Goal: Task Accomplishment & Management: Manage account settings

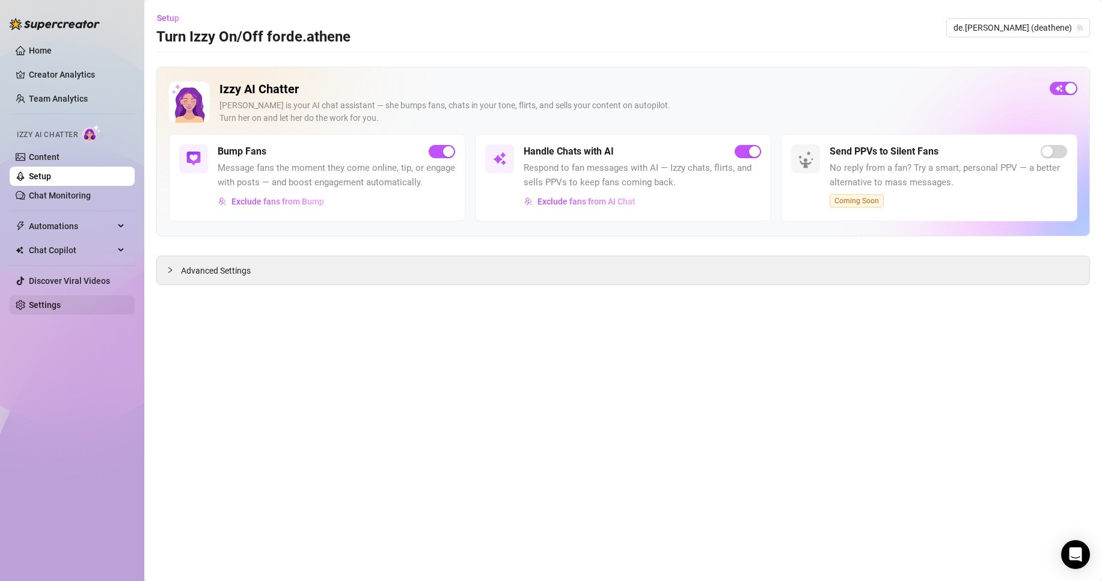
click at [61, 305] on link "Settings" at bounding box center [45, 305] width 32 height 10
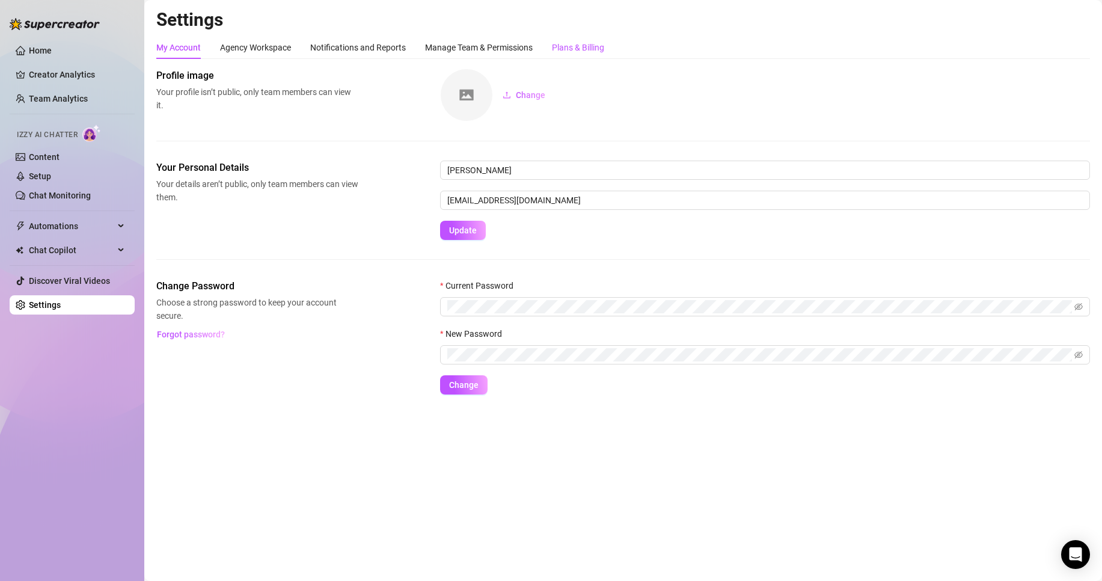
click at [581, 45] on div "Plans & Billing" at bounding box center [578, 47] width 52 height 13
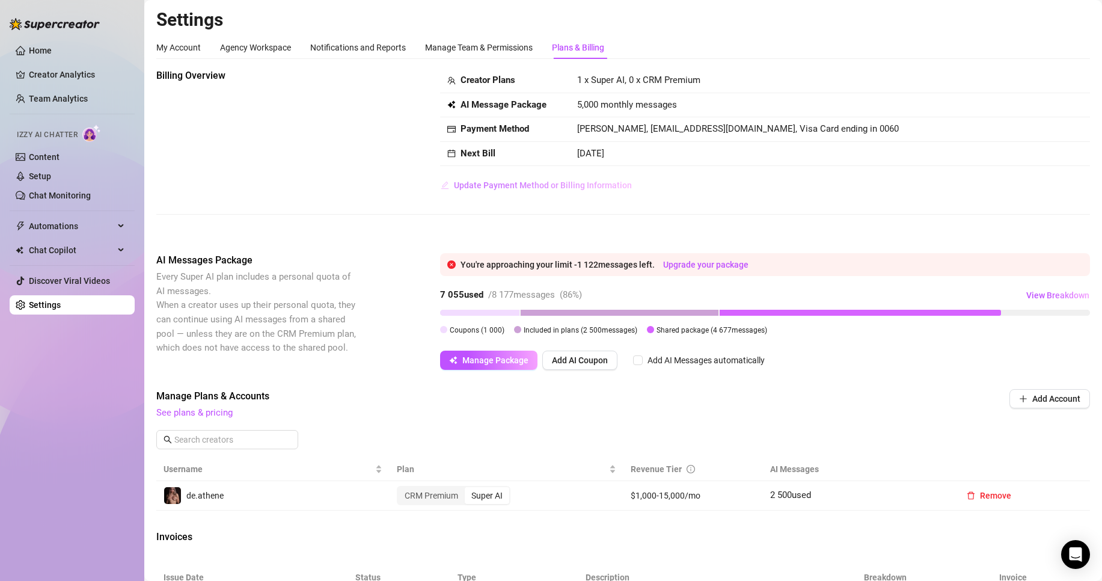
click at [488, 186] on span "Update Payment Method or Billing Information" at bounding box center [543, 185] width 178 height 10
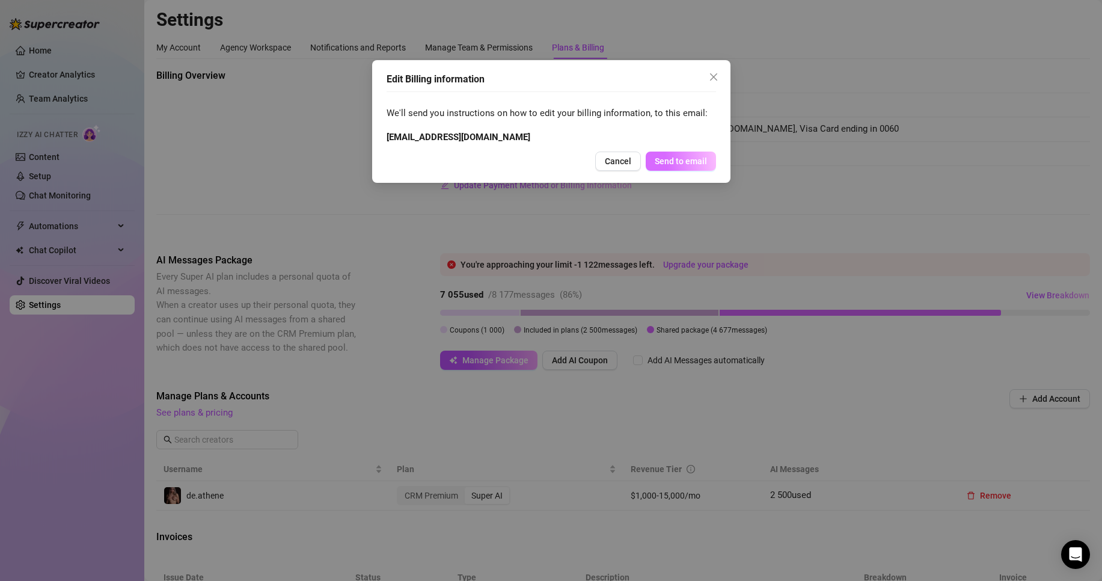
click at [689, 162] on span "Send to email" at bounding box center [681, 161] width 52 height 10
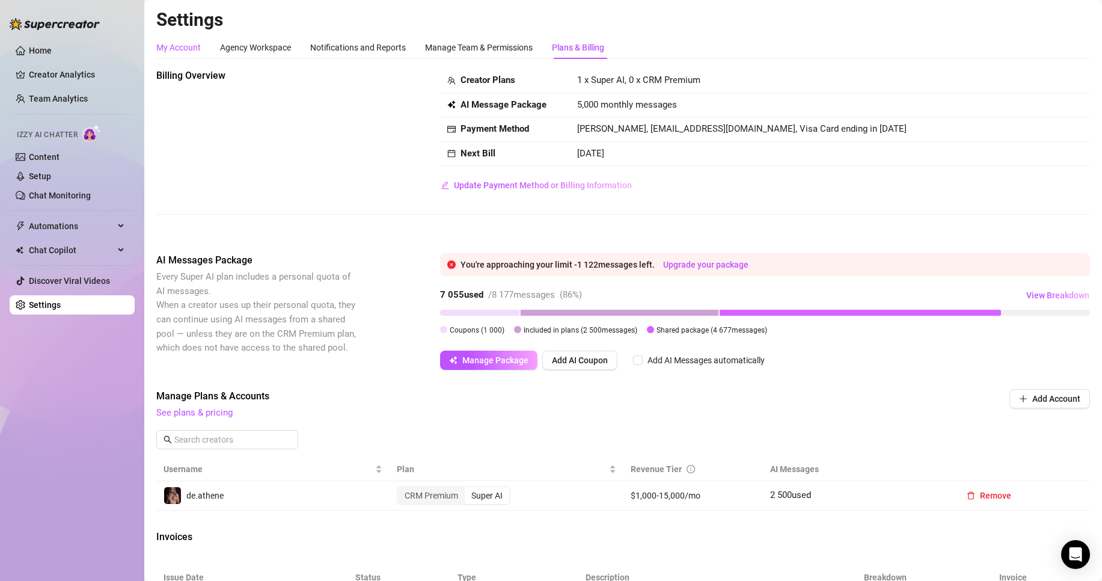
click at [177, 51] on div "My Account" at bounding box center [178, 47] width 44 height 13
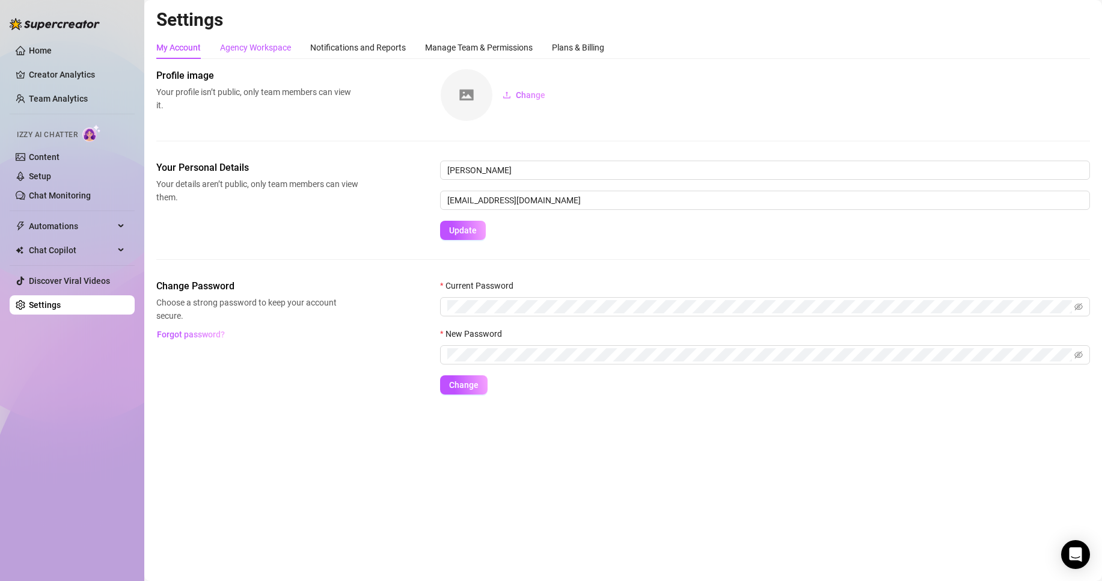
click at [256, 49] on div "Agency Workspace" at bounding box center [255, 47] width 71 height 13
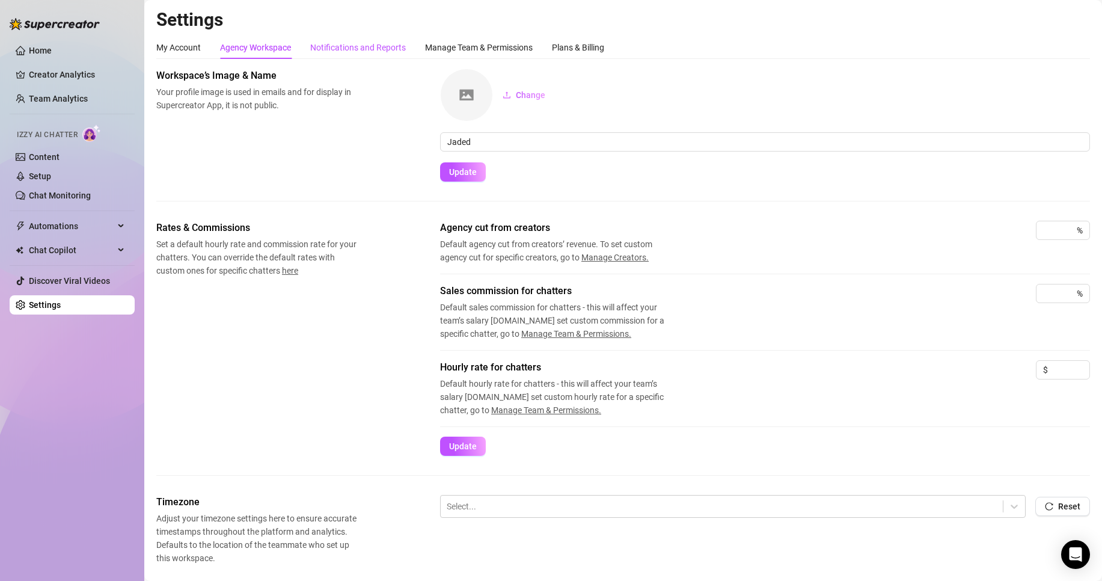
click at [371, 50] on div "Notifications and Reports" at bounding box center [358, 47] width 96 height 13
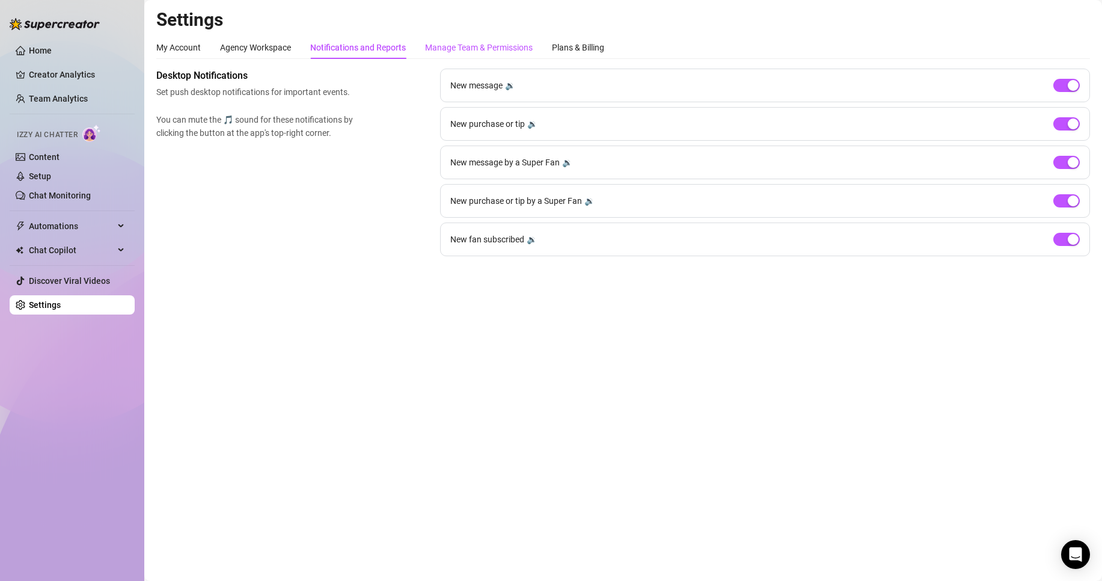
click at [458, 49] on div "Manage Team & Permissions" at bounding box center [479, 47] width 108 height 13
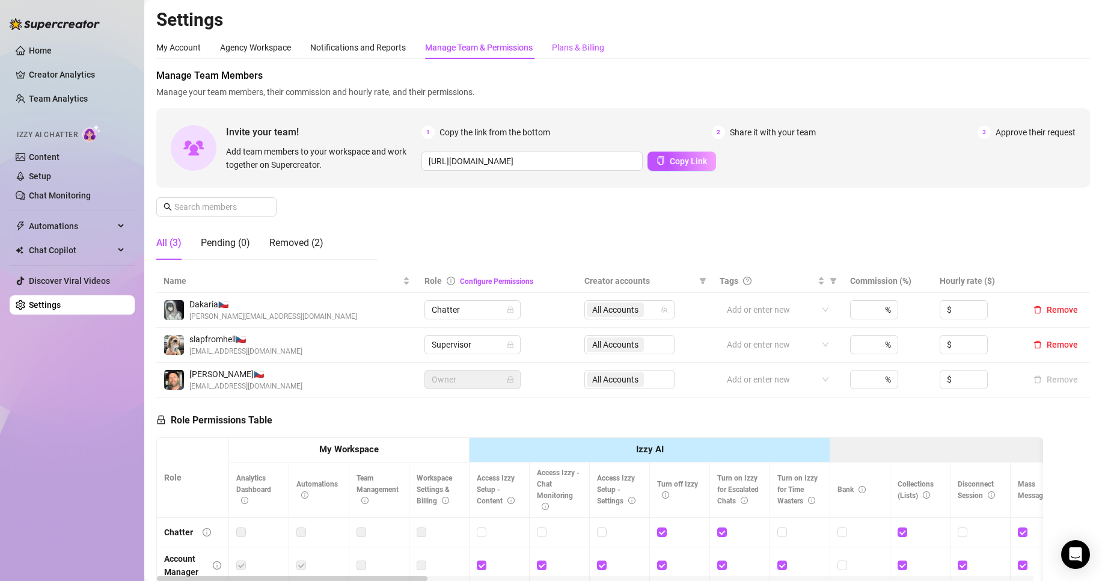
click at [580, 54] on div "Plans & Billing" at bounding box center [578, 47] width 52 height 13
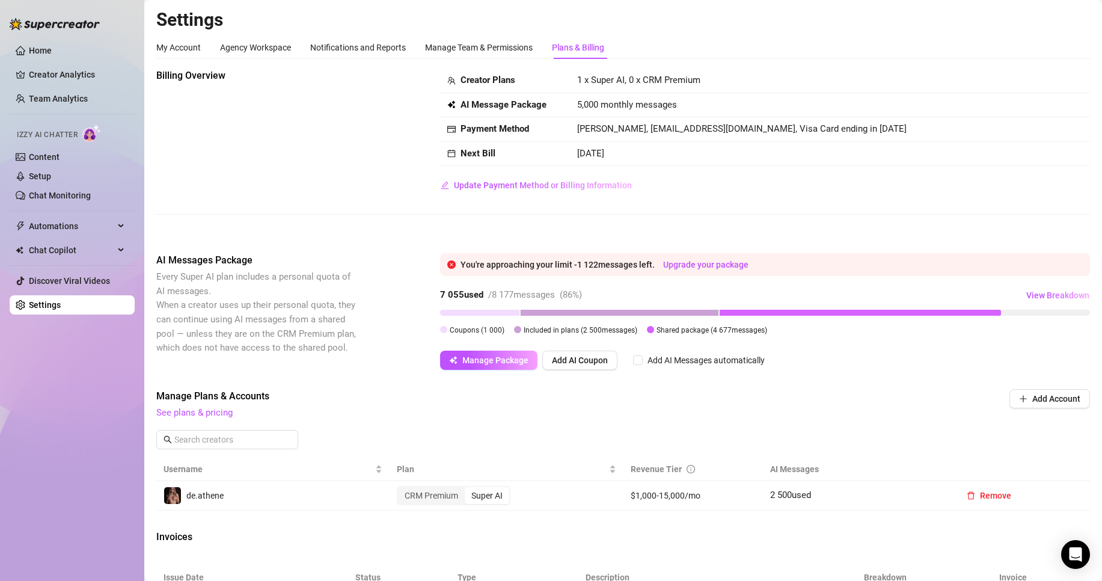
click at [644, 130] on span "[PERSON_NAME], [EMAIL_ADDRESS][DOMAIN_NAME], Visa Card ending in [DATE]" at bounding box center [741, 128] width 329 height 11
click at [549, 187] on span "Update Payment Method or Billing Information" at bounding box center [543, 185] width 178 height 10
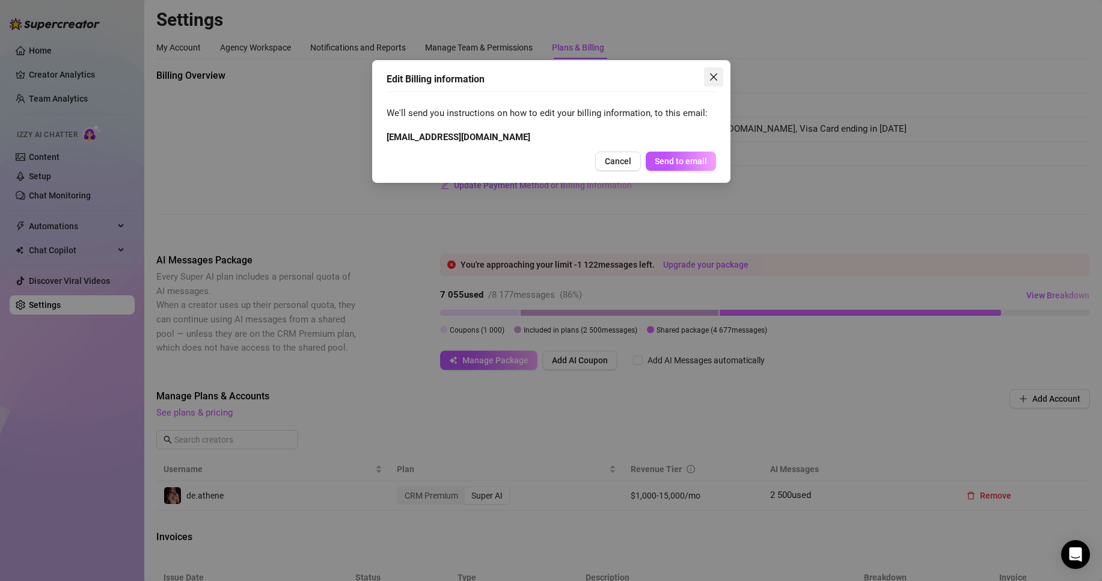
click at [707, 73] on span "Close" at bounding box center [713, 77] width 19 height 10
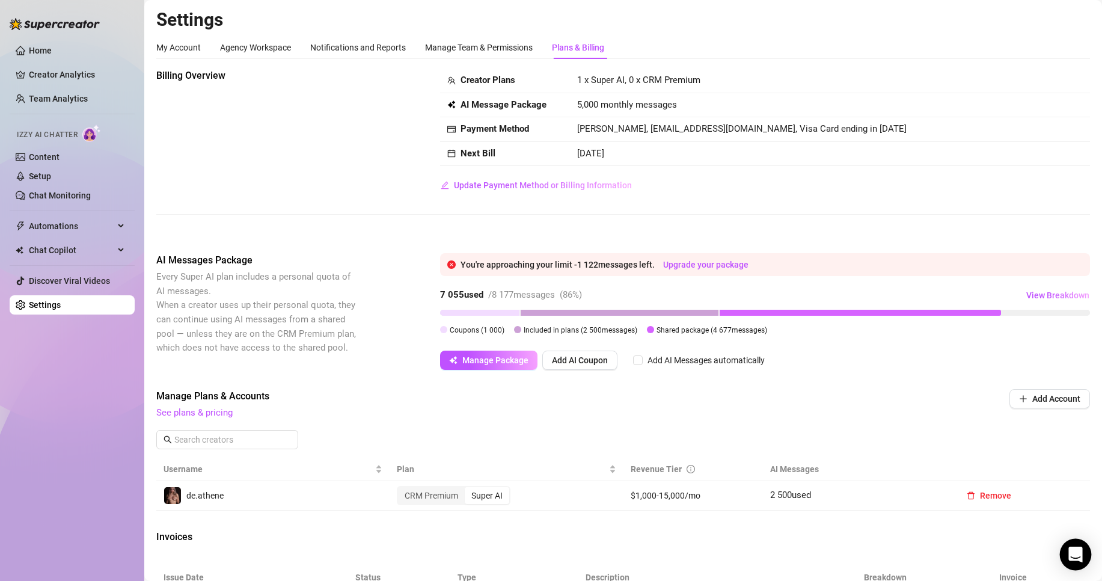
click at [1079, 554] on icon "Open Intercom Messenger" at bounding box center [1075, 554] width 14 height 16
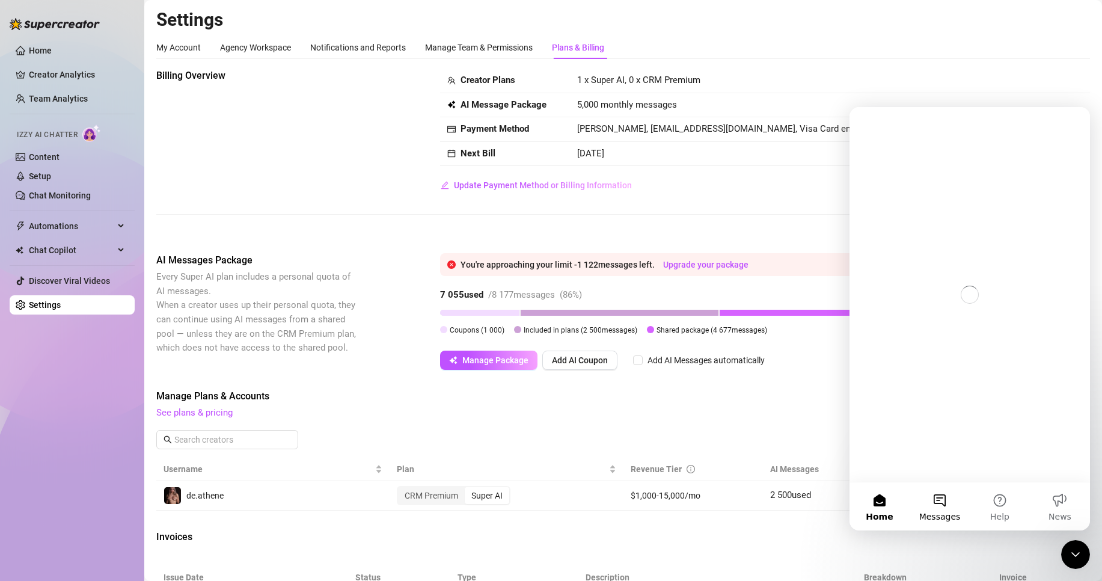
click at [941, 499] on button "Messages" at bounding box center [940, 506] width 60 height 48
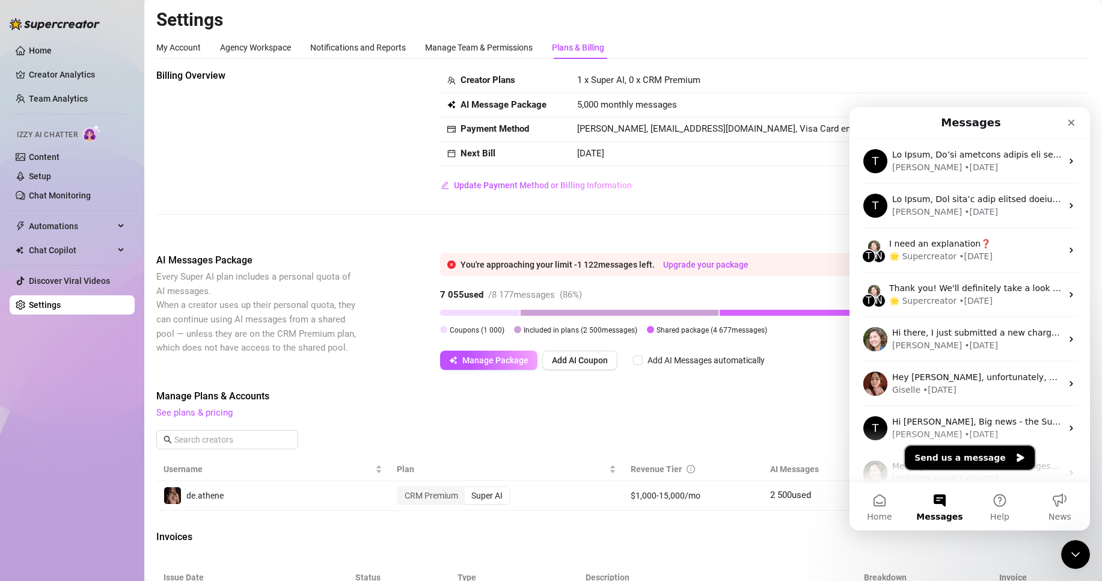
click at [978, 458] on button "Send us a message" at bounding box center [970, 457] width 130 height 24
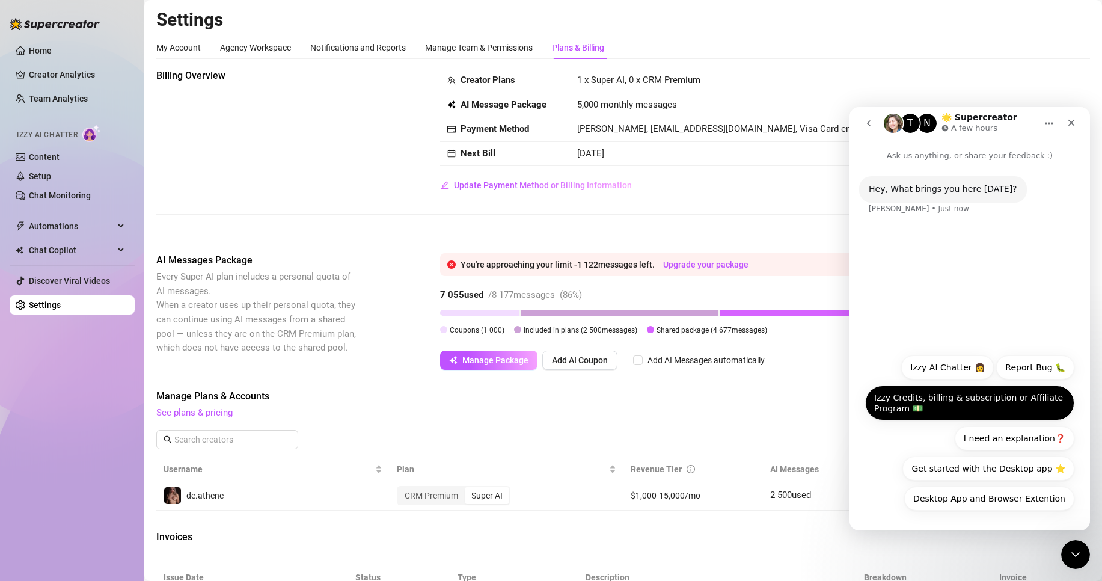
click at [984, 408] on button "Izzy Credits, billing & subscription or Affiliate Program 💵" at bounding box center [969, 402] width 209 height 35
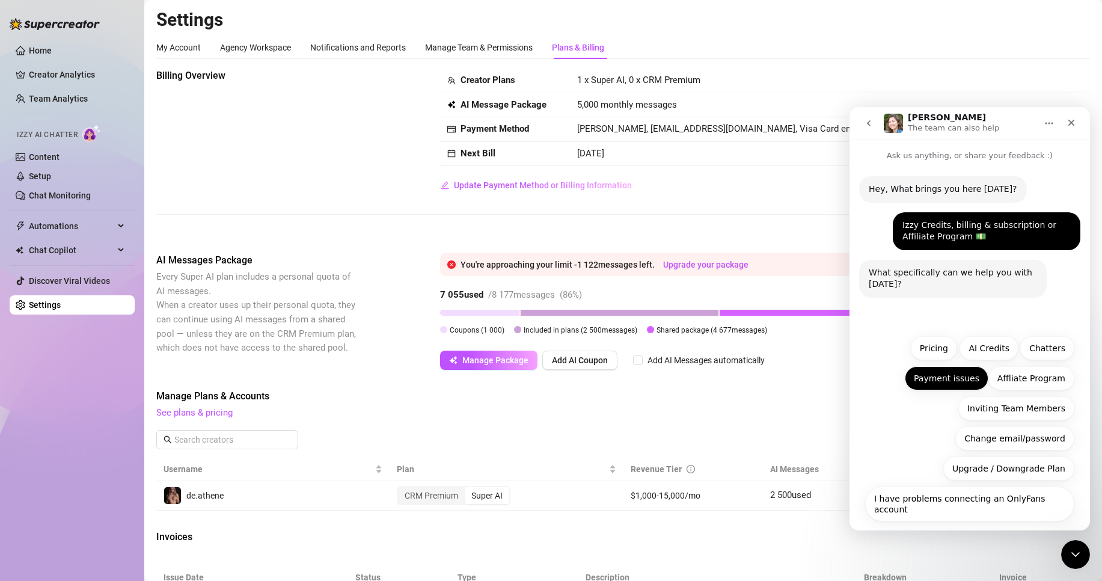
click at [961, 385] on button "Payment issues" at bounding box center [947, 378] width 84 height 24
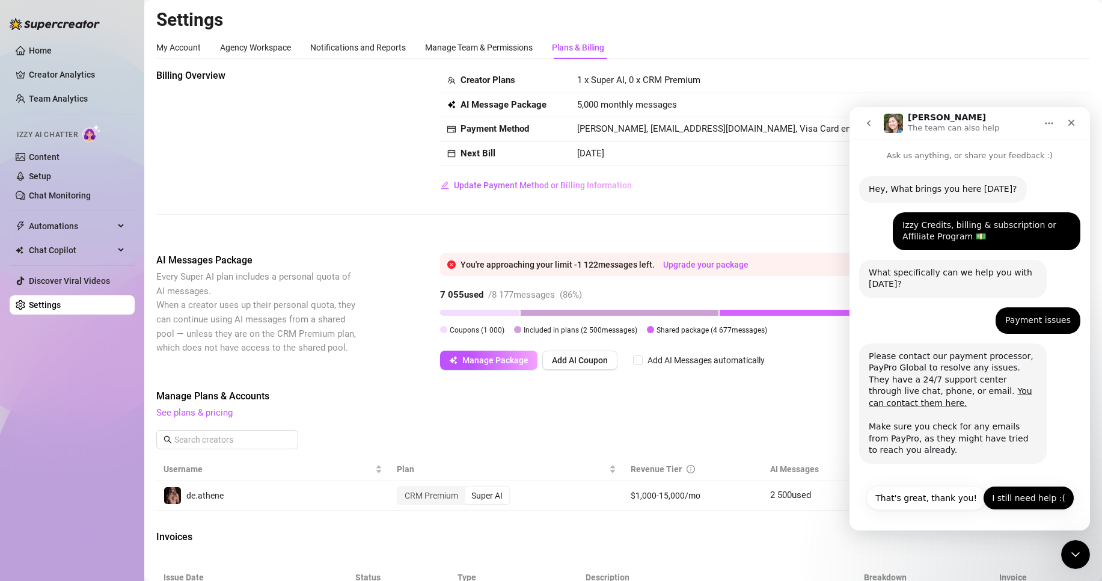
click at [1021, 502] on button "I still need help :(" at bounding box center [1028, 498] width 91 height 24
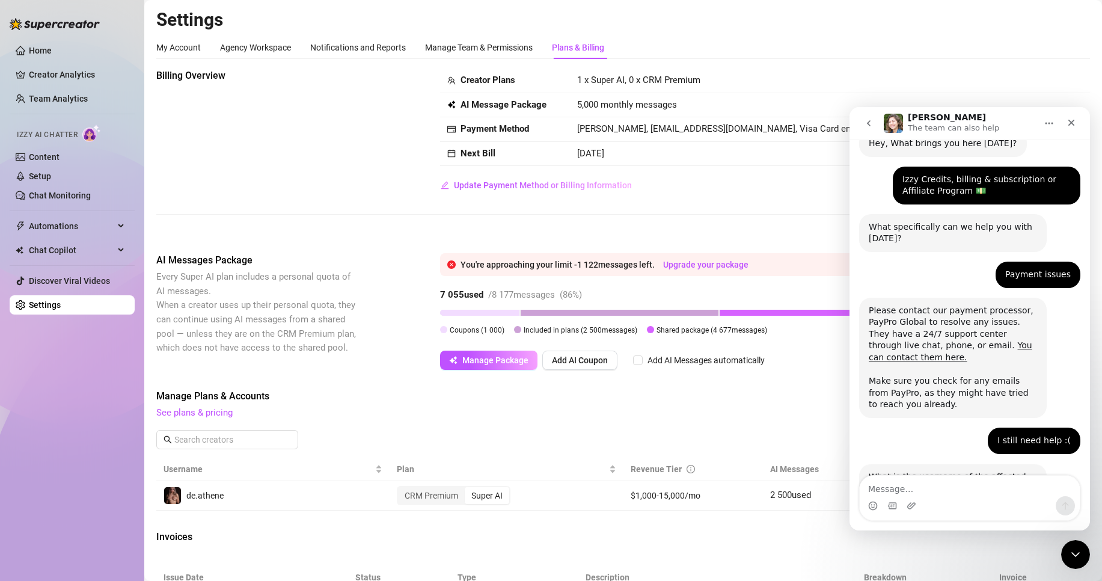
scroll to position [85, 0]
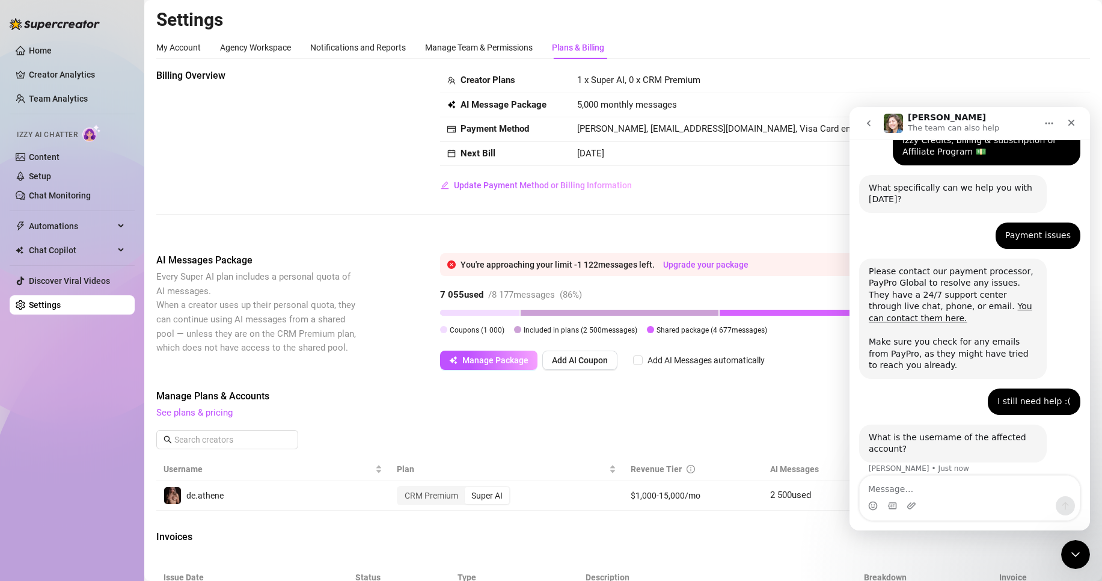
click at [926, 487] on textarea "Message…" at bounding box center [970, 486] width 220 height 20
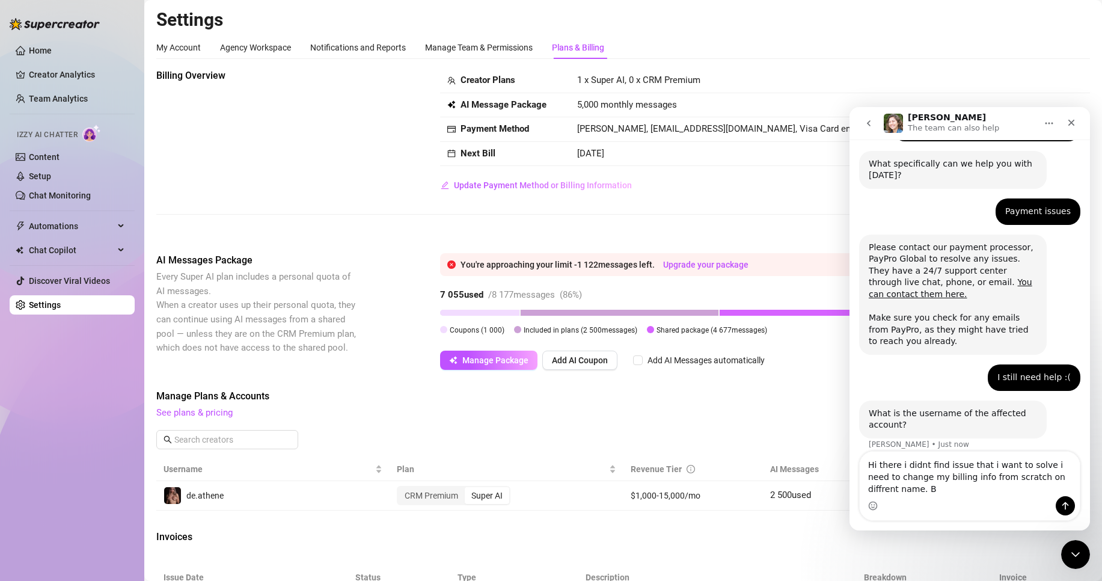
scroll to position [97, 0]
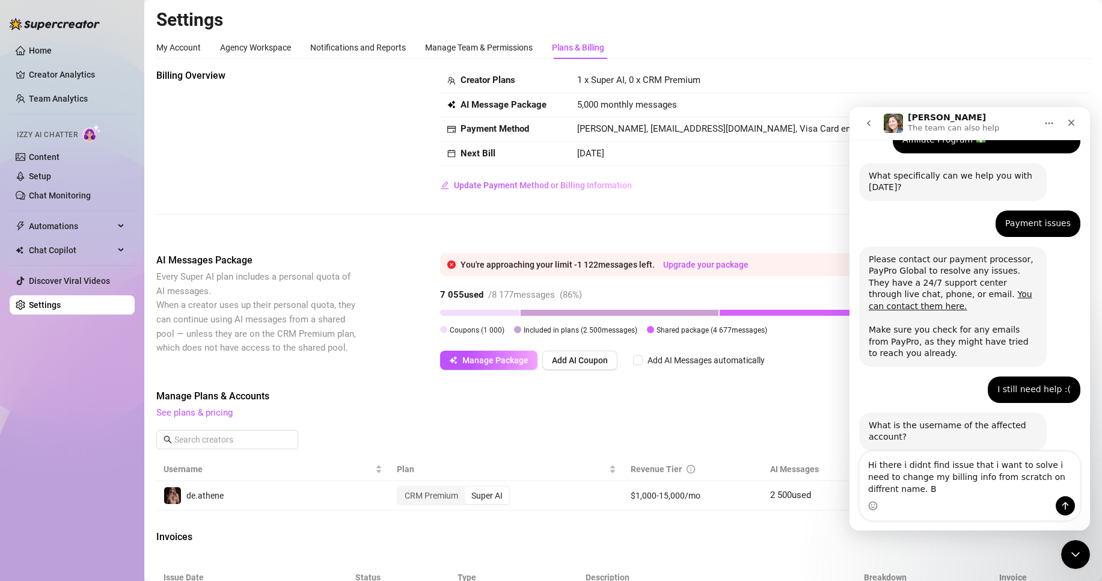
type textarea "Hi there i didnt find issue that i want to solve i need to change my billing in…"
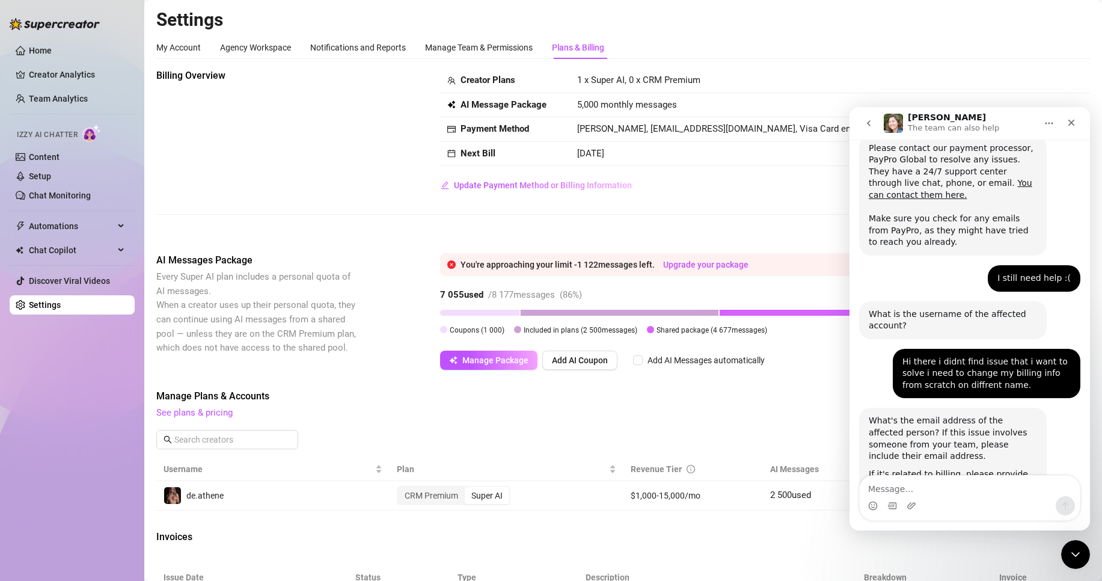
scroll to position [245, 0]
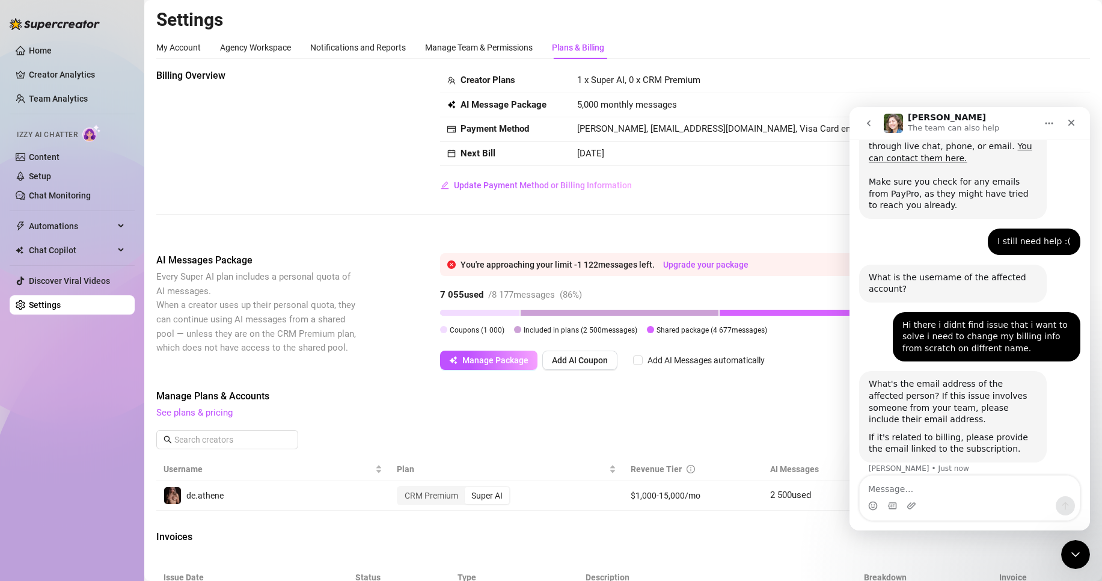
click at [959, 491] on textarea "Message…" at bounding box center [970, 486] width 220 height 20
type textarea "i"
type textarea "[EMAIL_ADDRESS][DOMAIN_NAME]"
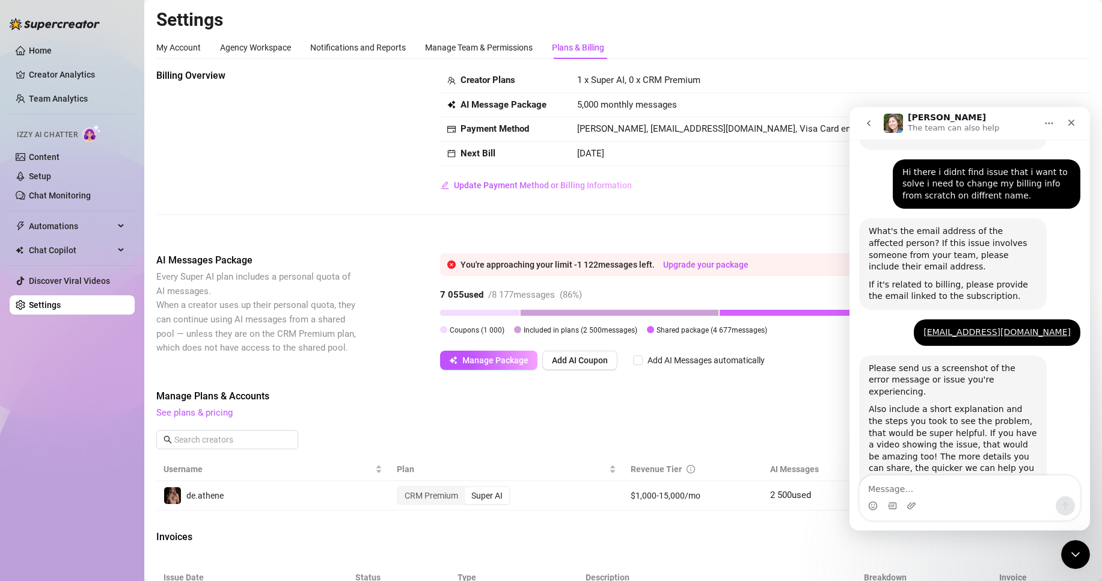
scroll to position [405, 0]
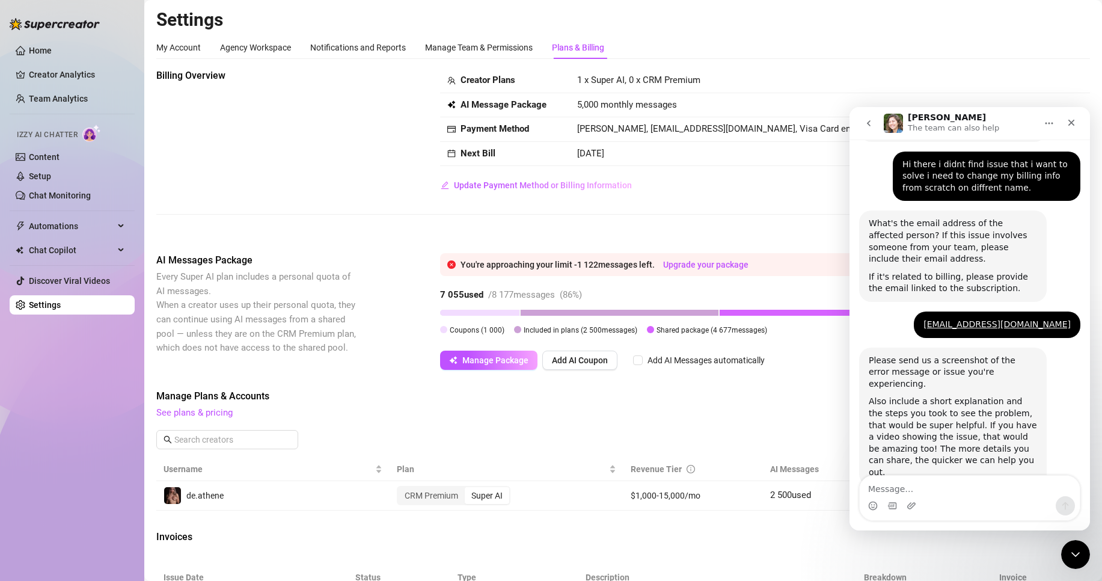
click at [930, 492] on textarea "Message…" at bounding box center [970, 486] width 220 height 20
click at [1071, 548] on icon "Close Intercom Messenger" at bounding box center [1074, 552] width 14 height 14
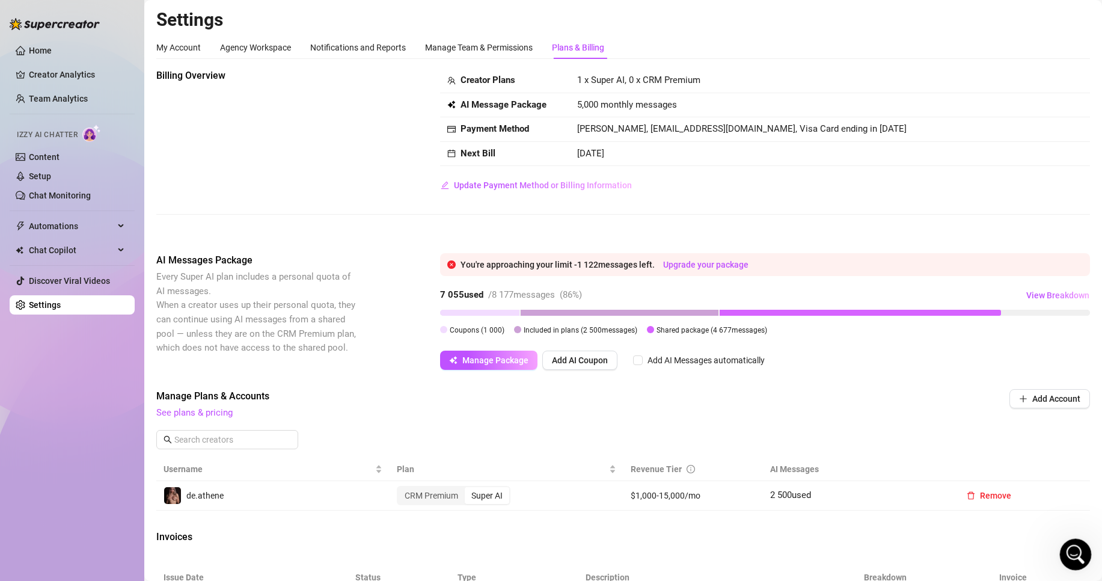
click at [1082, 546] on div "Open Intercom Messenger" at bounding box center [1074, 553] width 40 height 40
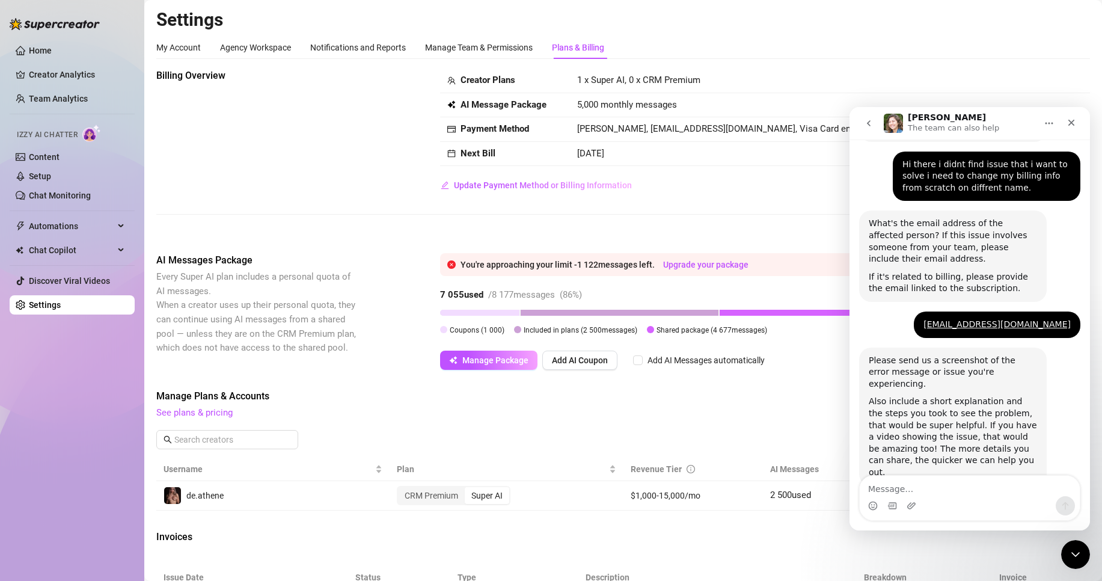
click at [917, 483] on textarea "Message…" at bounding box center [970, 486] width 220 height 20
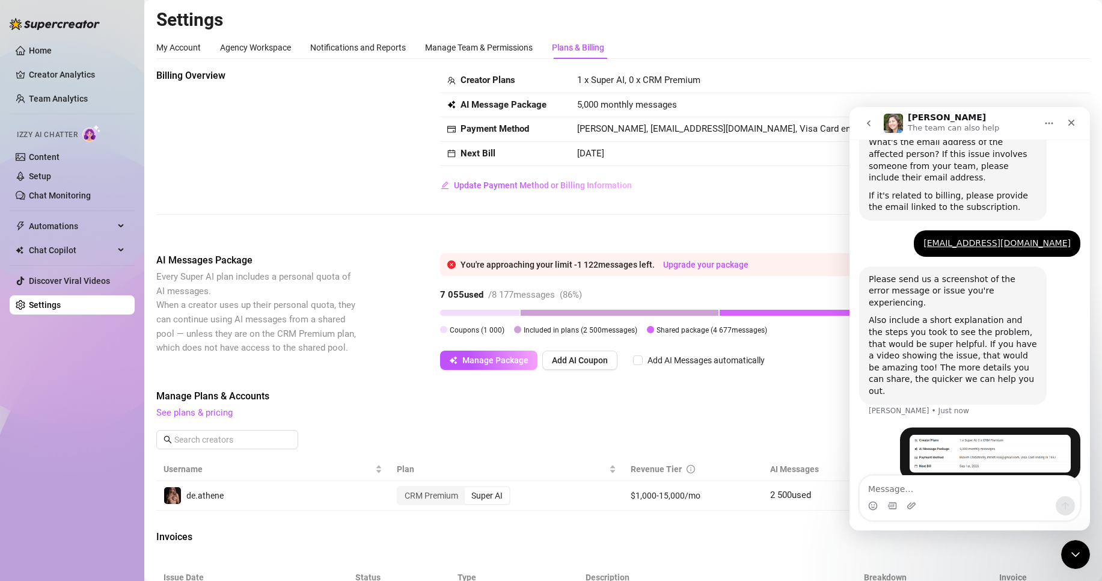
scroll to position [506, 0]
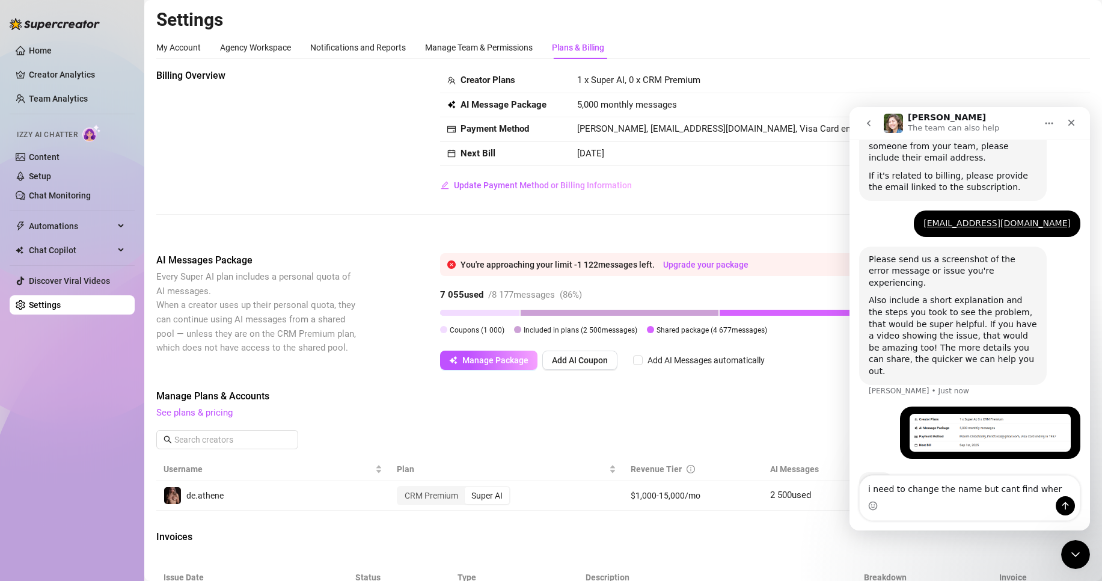
type textarea "i need to change the name but cant find where"
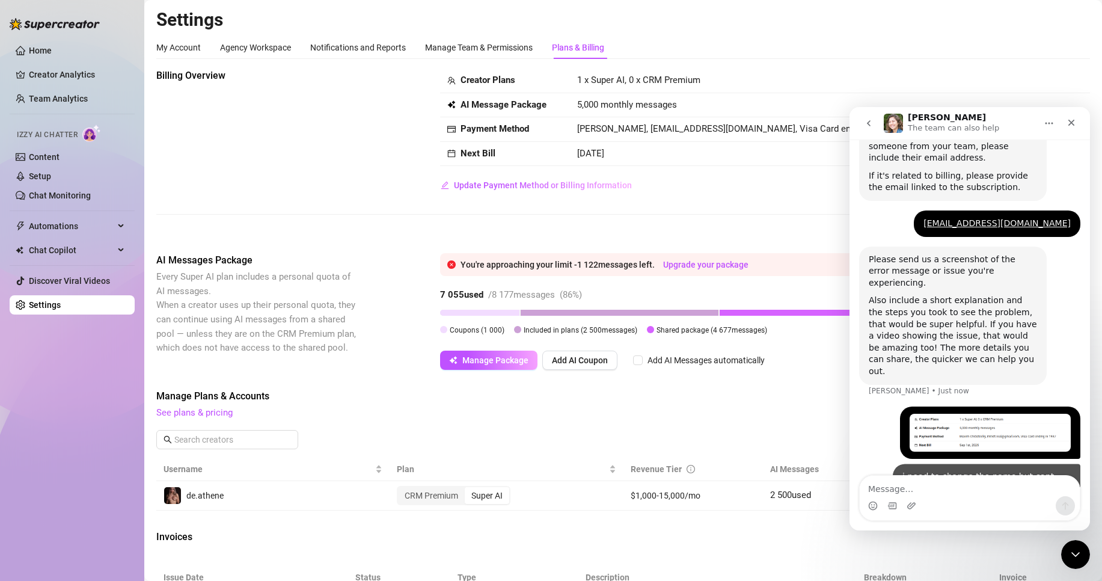
scroll to position [545, 0]
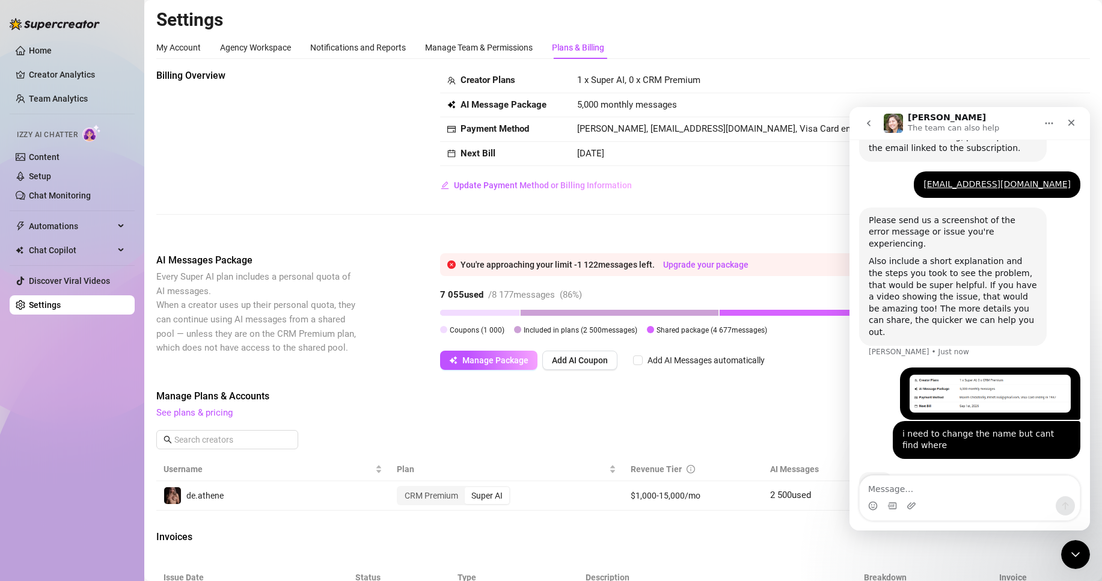
click at [927, 490] on textarea "Message…" at bounding box center [970, 486] width 220 height 20
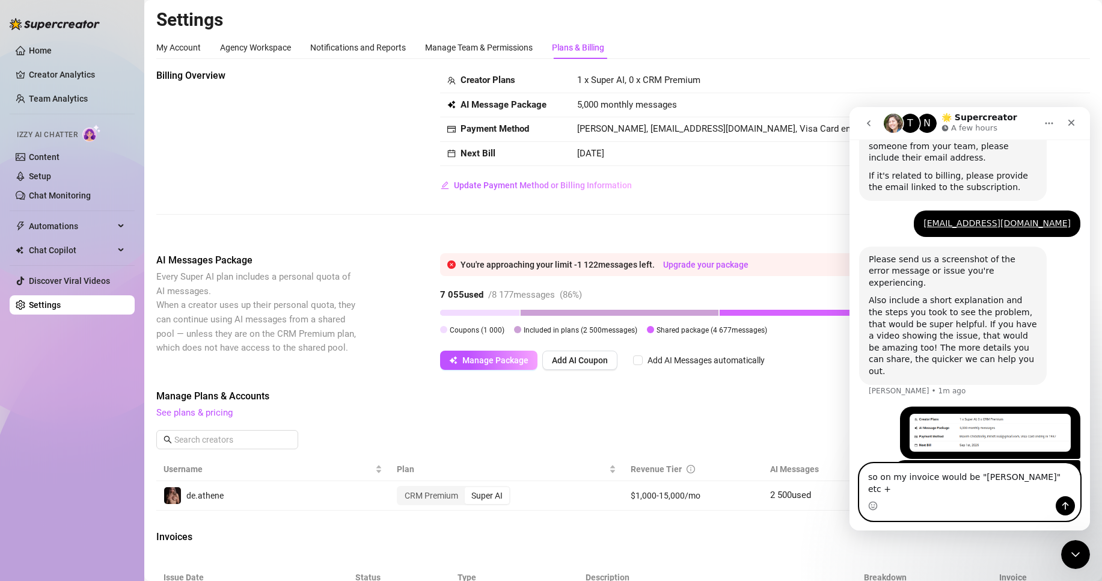
click at [1059, 492] on textarea "so on my invoice would be "Aneta Balintová" etc +" at bounding box center [970, 480] width 220 height 32
click at [1059, 488] on textarea "so on my invoice would be "Aneta Balintová" etc +" at bounding box center [970, 480] width 220 height 32
drag, startPoint x: 1061, startPoint y: 488, endPoint x: 1070, endPoint y: 488, distance: 8.4
click at [1070, 488] on textarea "so on my invoice would be "Aneta Balintová" etc + Dič" at bounding box center [970, 480] width 220 height 32
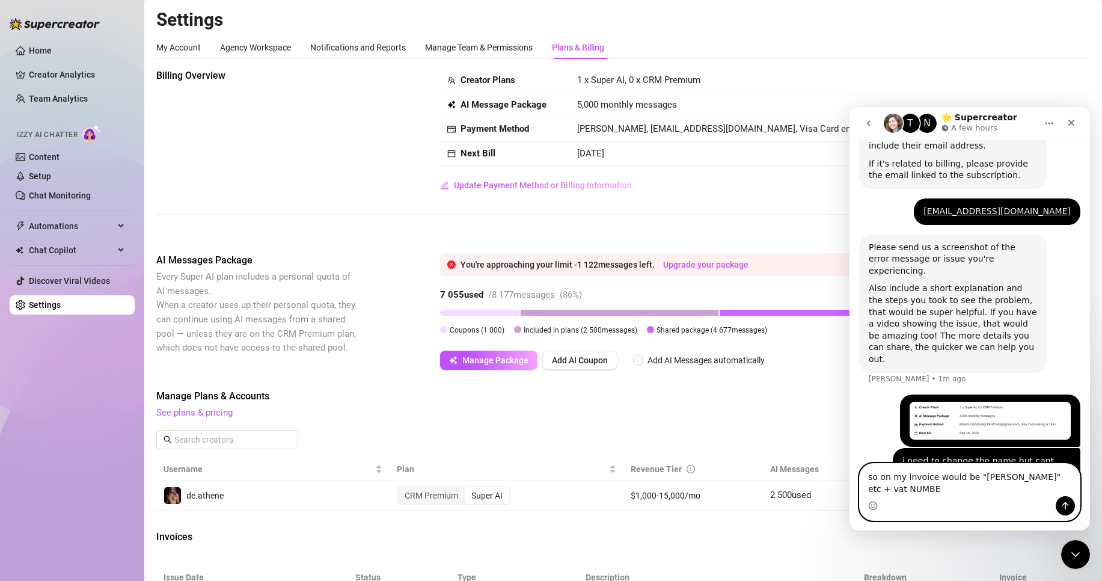
type textarea "so on my invoice would be "[PERSON_NAME]" etc + vat NUMBER"
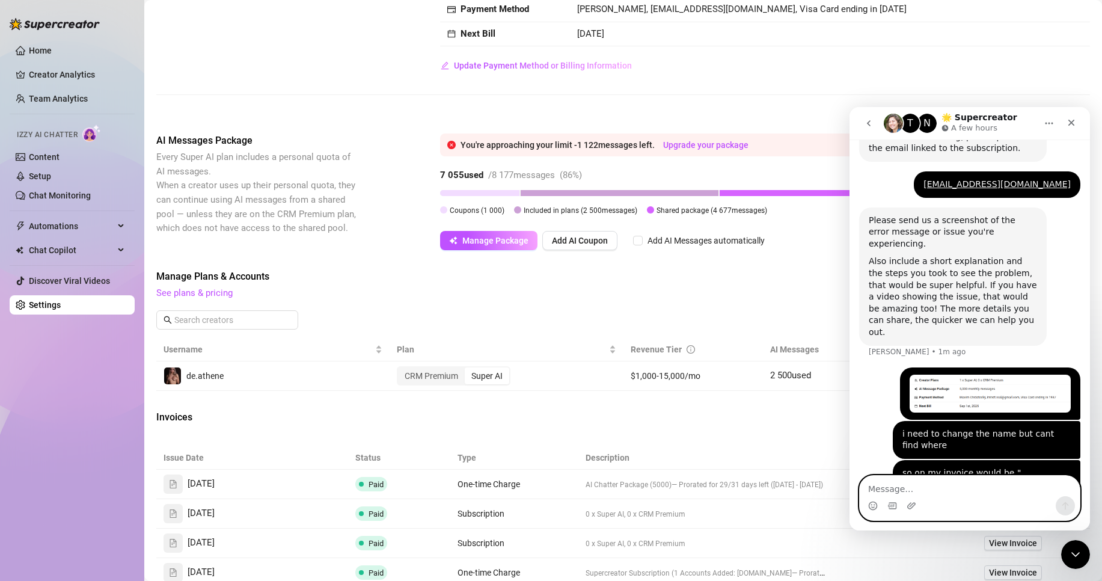
scroll to position [120, 0]
click at [1070, 546] on icon "Close Intercom Messenger" at bounding box center [1074, 552] width 14 height 14
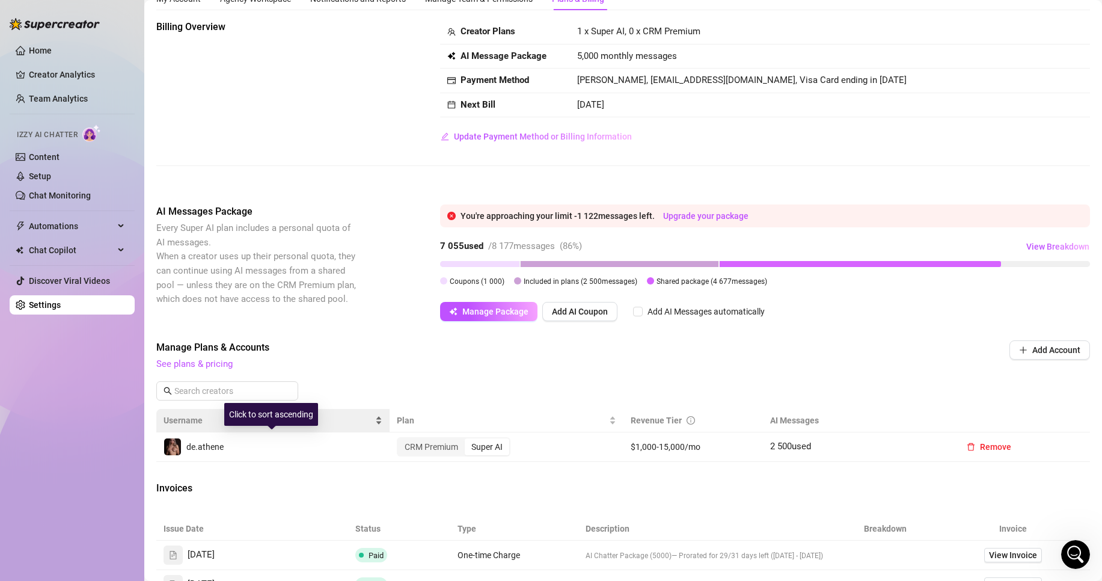
scroll to position [0, 0]
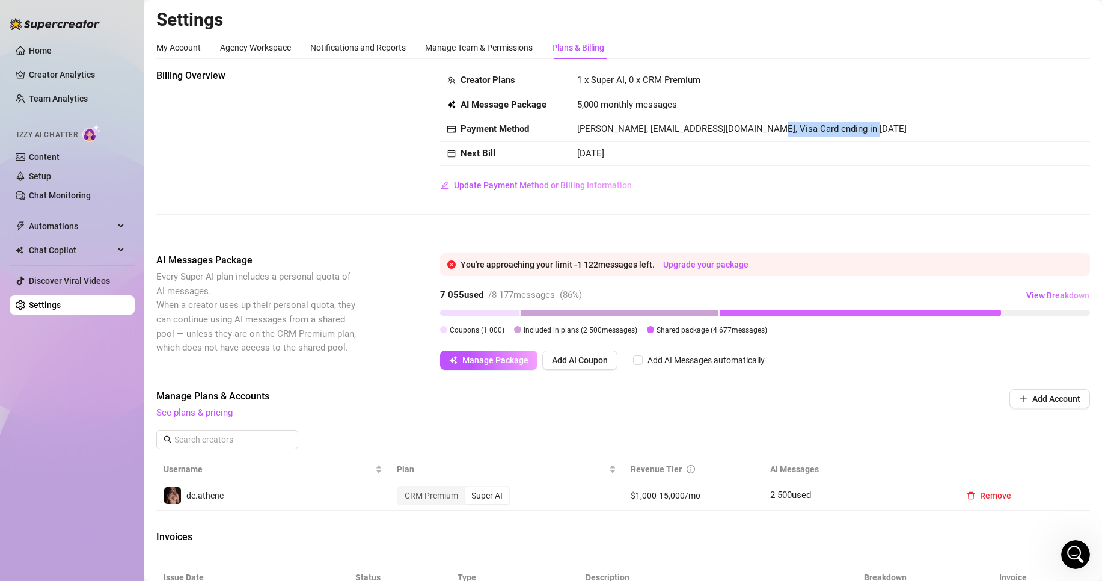
drag, startPoint x: 848, startPoint y: 126, endPoint x: 750, endPoint y: 129, distance: 98.7
click at [750, 129] on td "[PERSON_NAME], [EMAIL_ADDRESS][DOMAIN_NAME], Visa Card ending in [DATE]" at bounding box center [830, 129] width 520 height 25
drag, startPoint x: 570, startPoint y: 127, endPoint x: 742, endPoint y: 132, distance: 172.0
click at [742, 132] on td "[PERSON_NAME], [EMAIL_ADDRESS][DOMAIN_NAME], Visa Card ending in [DATE]" at bounding box center [830, 129] width 520 height 25
click at [722, 158] on td "[DATE]" at bounding box center [830, 154] width 520 height 25
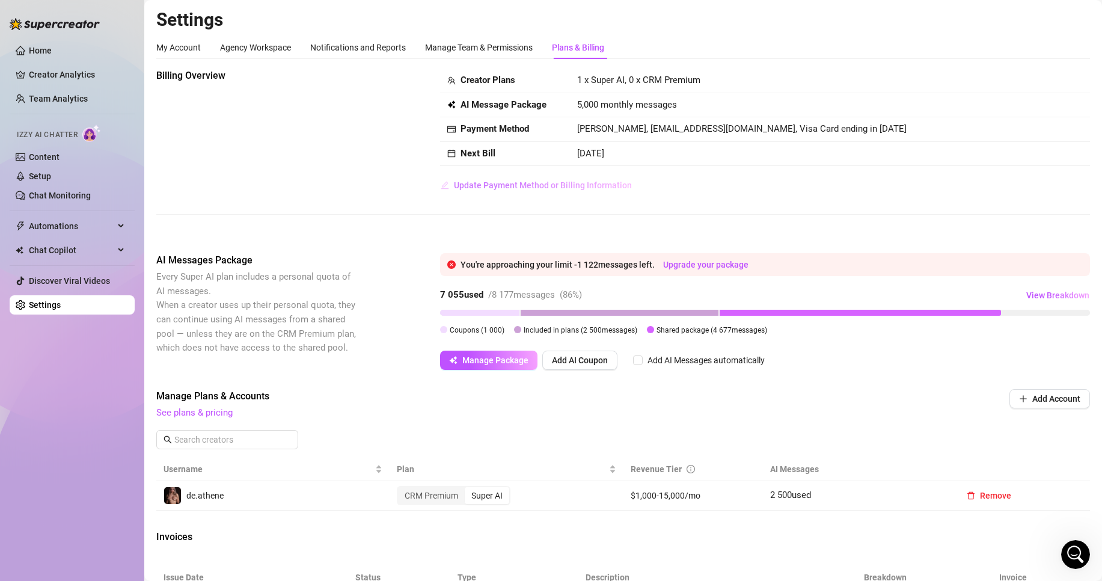
click at [565, 182] on span "Update Payment Method or Billing Information" at bounding box center [543, 185] width 178 height 10
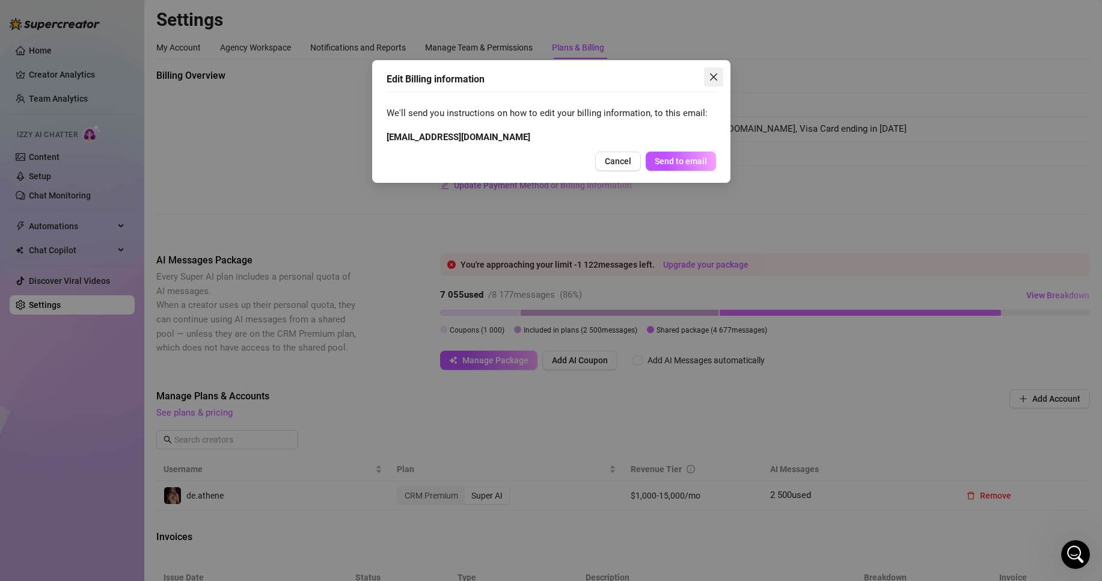
click at [716, 75] on icon "close" at bounding box center [712, 76] width 7 height 7
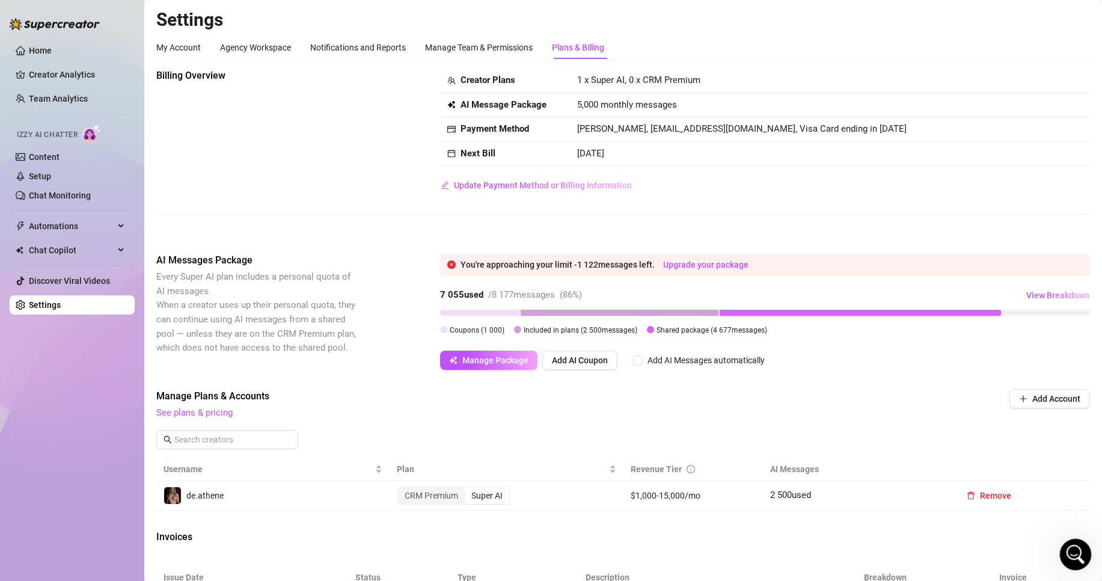
click at [1077, 561] on div "Open Intercom Messenger" at bounding box center [1074, 553] width 40 height 40
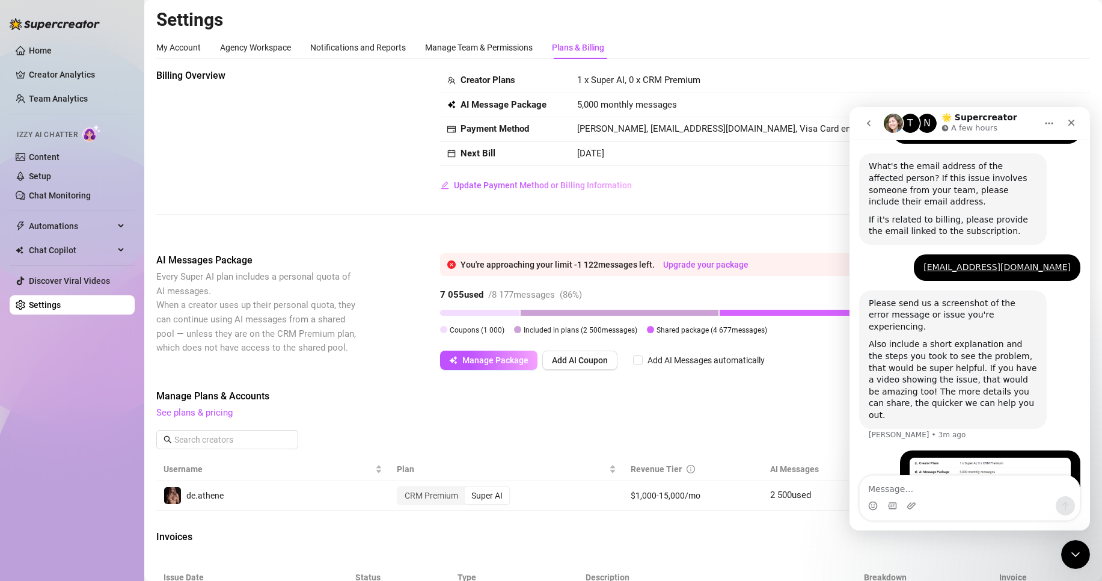
scroll to position [545, 0]
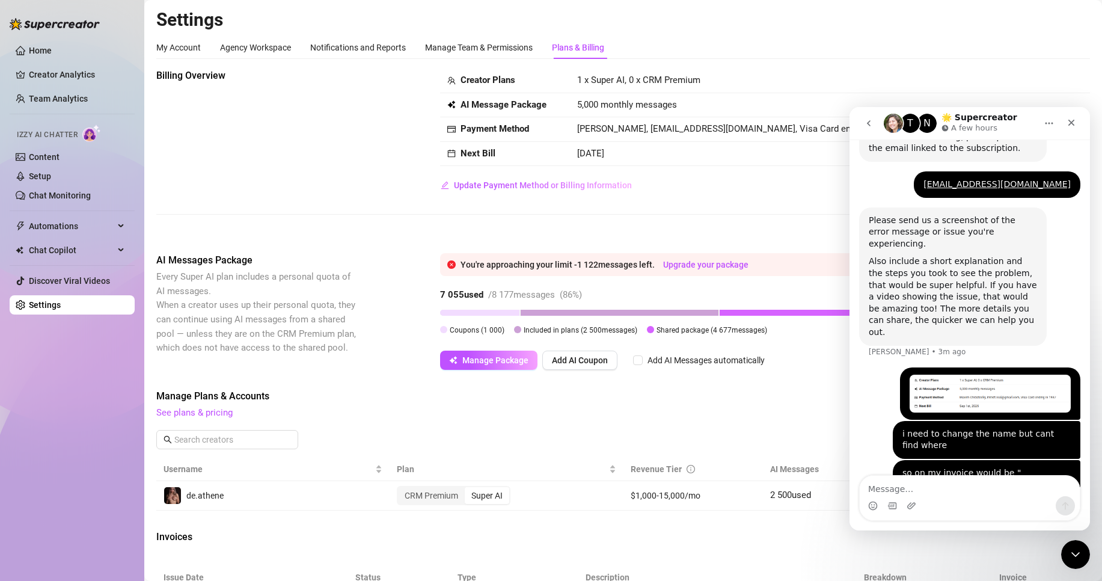
click at [717, 388] on div "Billing Overview Creator Plans 1 x Super AI, 0 x CRM Premium AI Message Package…" at bounding box center [623, 451] width 934 height 764
click at [1070, 542] on div "Close Intercom Messenger" at bounding box center [1073, 552] width 29 height 29
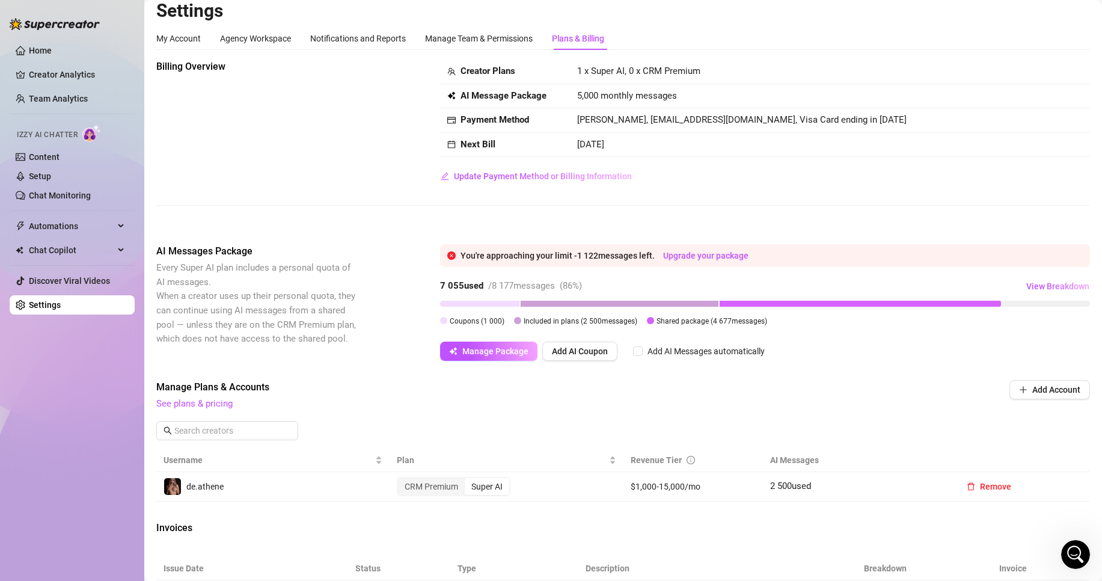
scroll to position [0, 0]
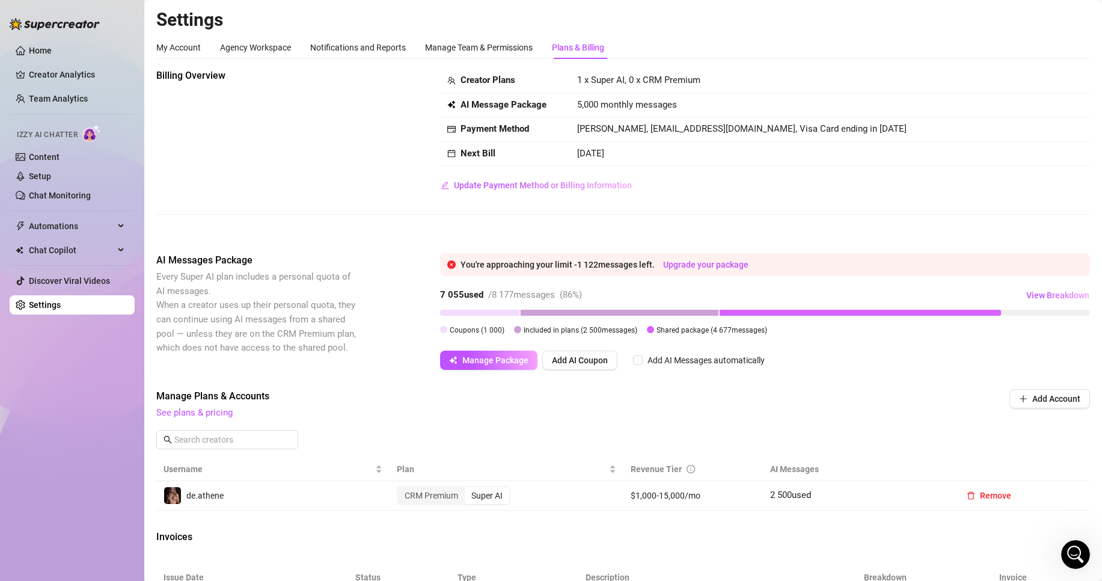
click at [707, 176] on div "Creator Plans 1 x Super AI, 0 x CRM Premium AI Message Package 5,000 monthly me…" at bounding box center [765, 132] width 650 height 126
click at [173, 48] on div "My Account" at bounding box center [178, 47] width 44 height 13
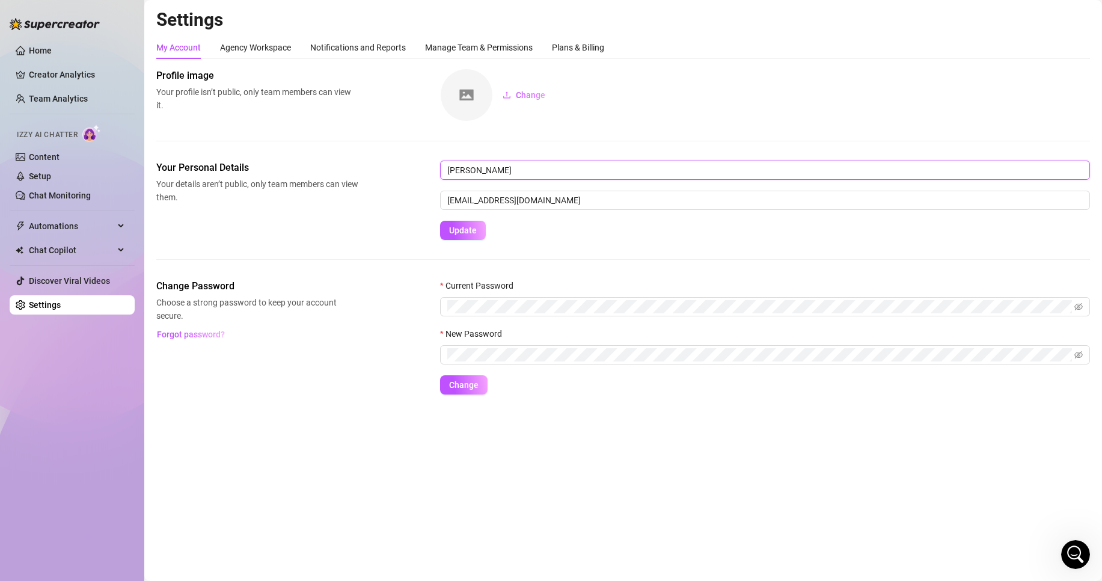
click at [542, 171] on input "[PERSON_NAME]" at bounding box center [765, 170] width 650 height 19
drag, startPoint x: 563, startPoint y: 171, endPoint x: 354, endPoint y: 163, distance: 209.4
click at [354, 163] on div "Your Personal Details Your details aren’t public, only team members can view th…" at bounding box center [623, 200] width 934 height 79
click at [650, 131] on div "Profile image Your profile isn’t public, only team members can view it. Change" at bounding box center [623, 115] width 934 height 92
click at [583, 48] on div "Plans & Billing" at bounding box center [578, 47] width 52 height 13
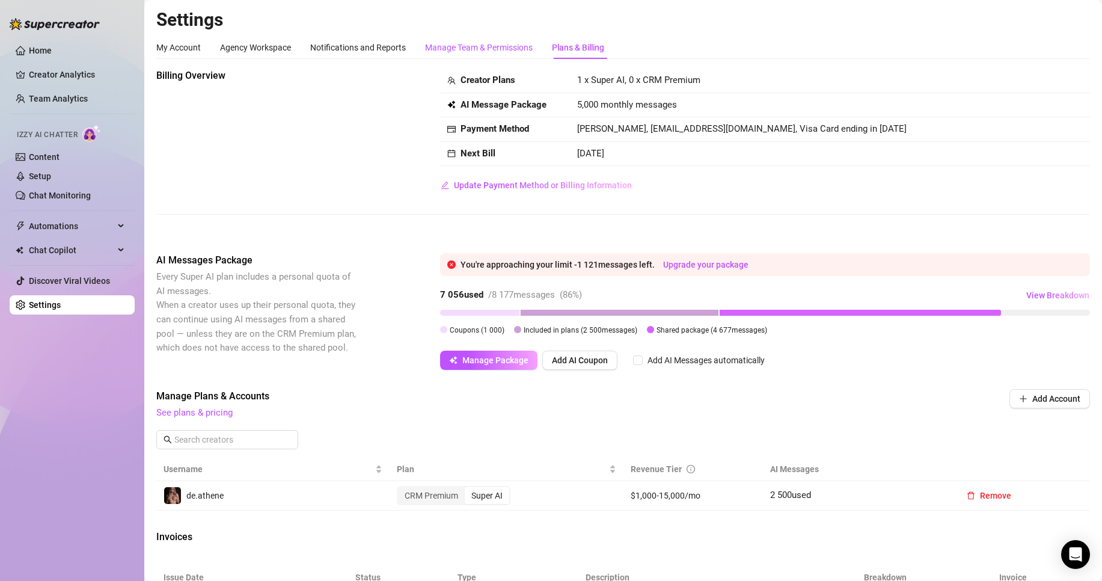
click at [483, 49] on div "Manage Team & Permissions" at bounding box center [479, 47] width 108 height 13
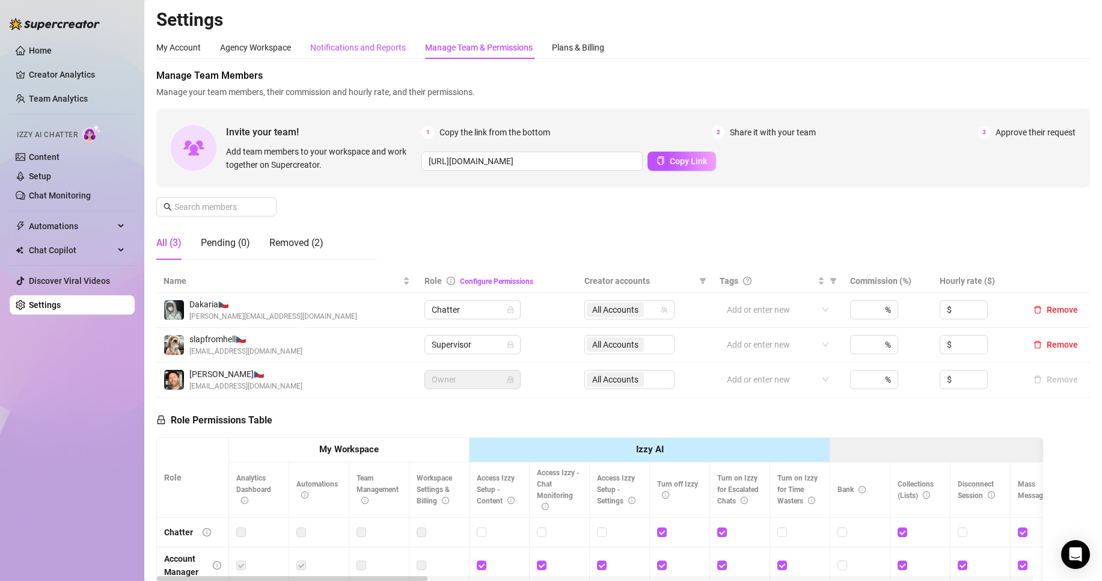
click at [351, 45] on div "Notifications and Reports" at bounding box center [358, 47] width 96 height 13
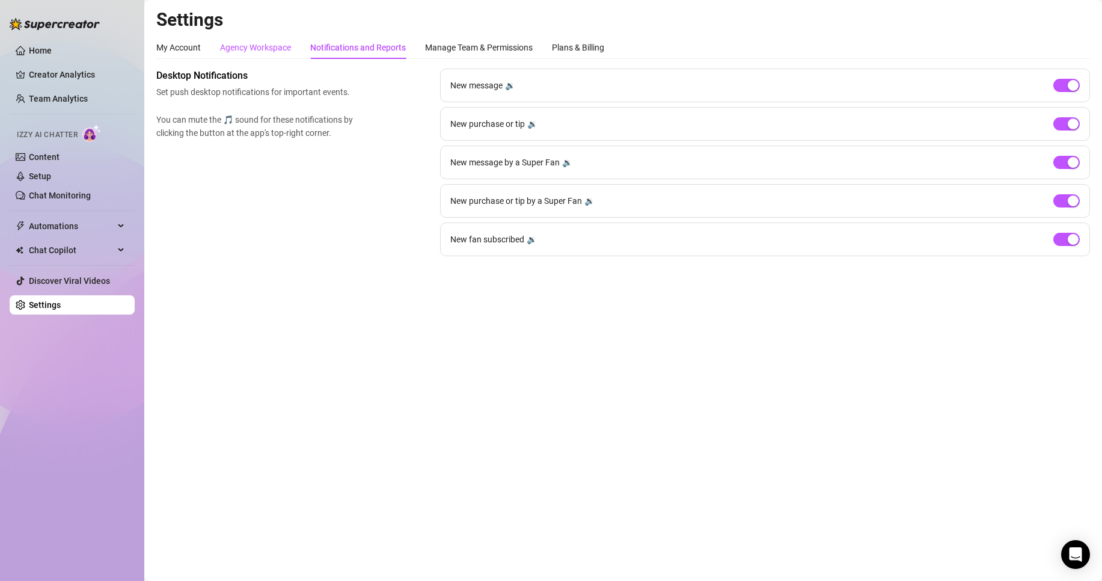
click at [268, 48] on div "Agency Workspace" at bounding box center [255, 47] width 71 height 13
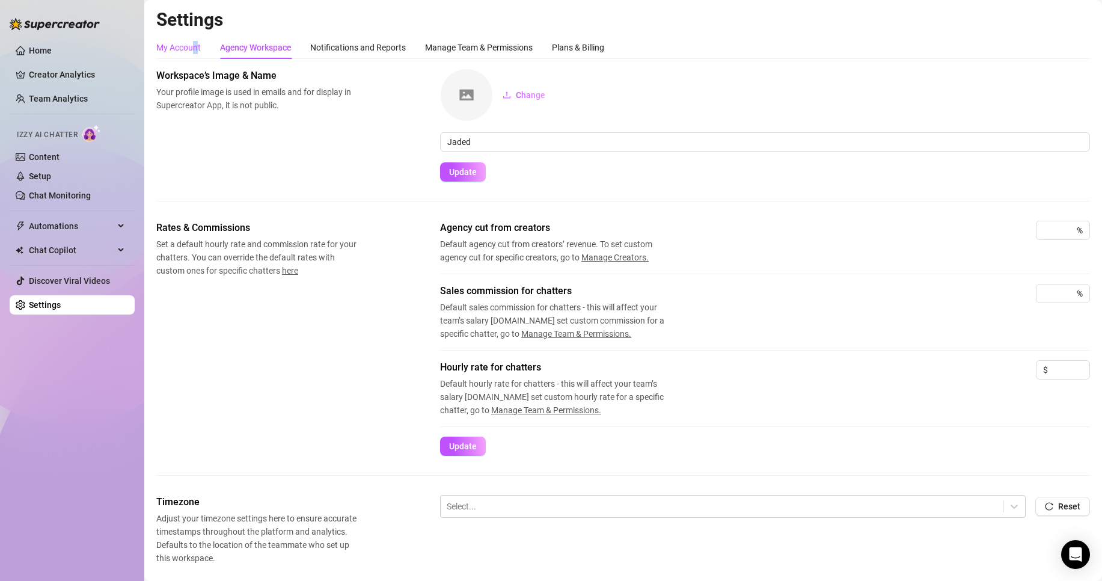
click at [196, 44] on div "My Account" at bounding box center [178, 47] width 44 height 13
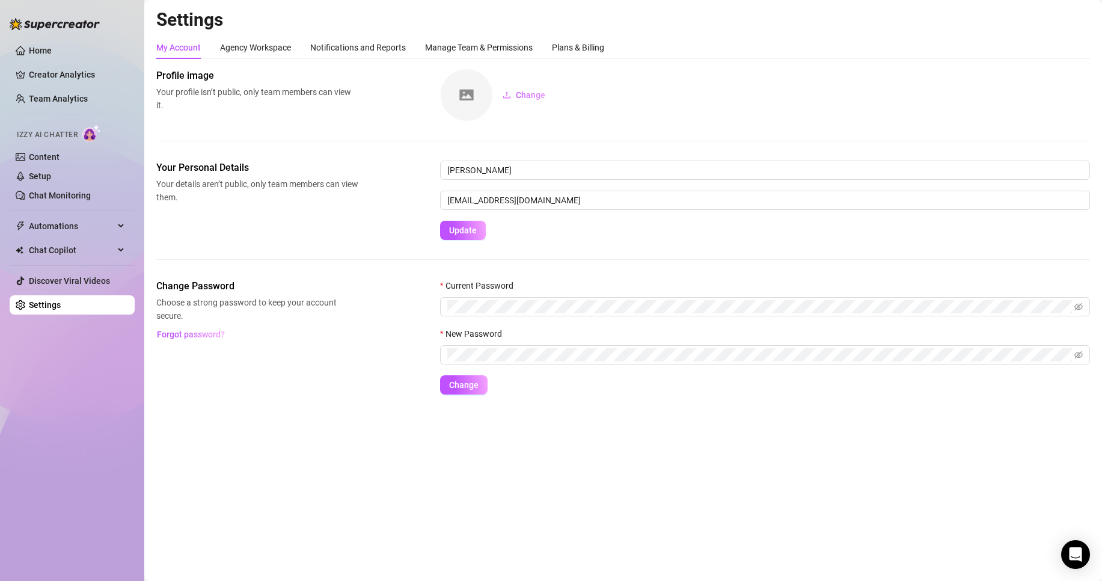
click at [595, 142] on div "Profile image Your profile isn’t public, only team members can view it. Change" at bounding box center [623, 115] width 934 height 92
click at [575, 207] on input "[EMAIL_ADDRESS][DOMAIN_NAME]" at bounding box center [765, 200] width 650 height 19
click at [260, 46] on div "Agency Workspace" at bounding box center [255, 47] width 71 height 13
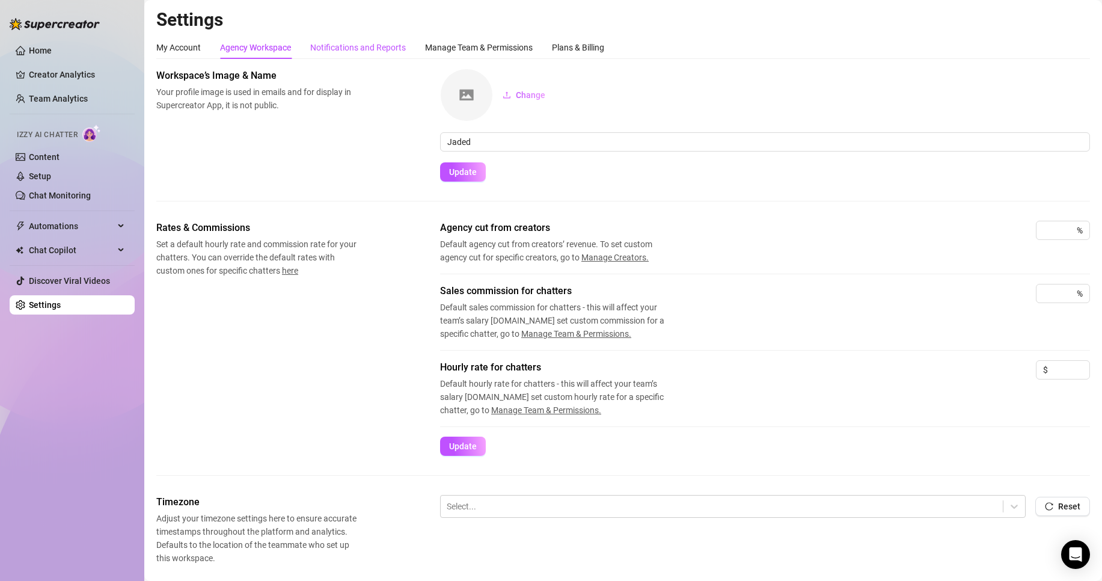
click at [346, 42] on div "Notifications and Reports" at bounding box center [358, 47] width 96 height 13
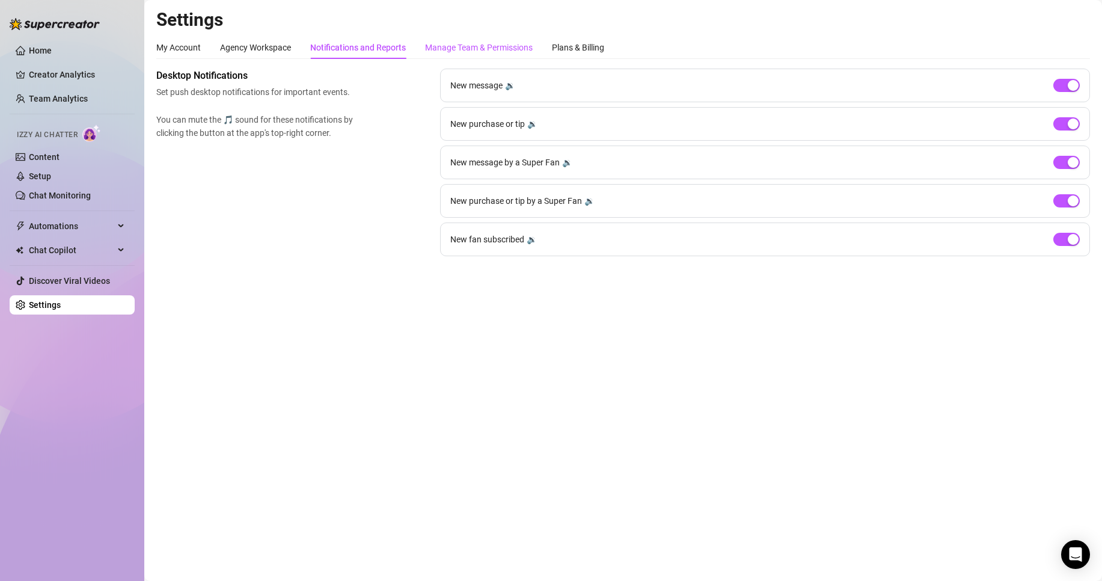
click at [471, 41] on div "Manage Team & Permissions" at bounding box center [479, 47] width 108 height 13
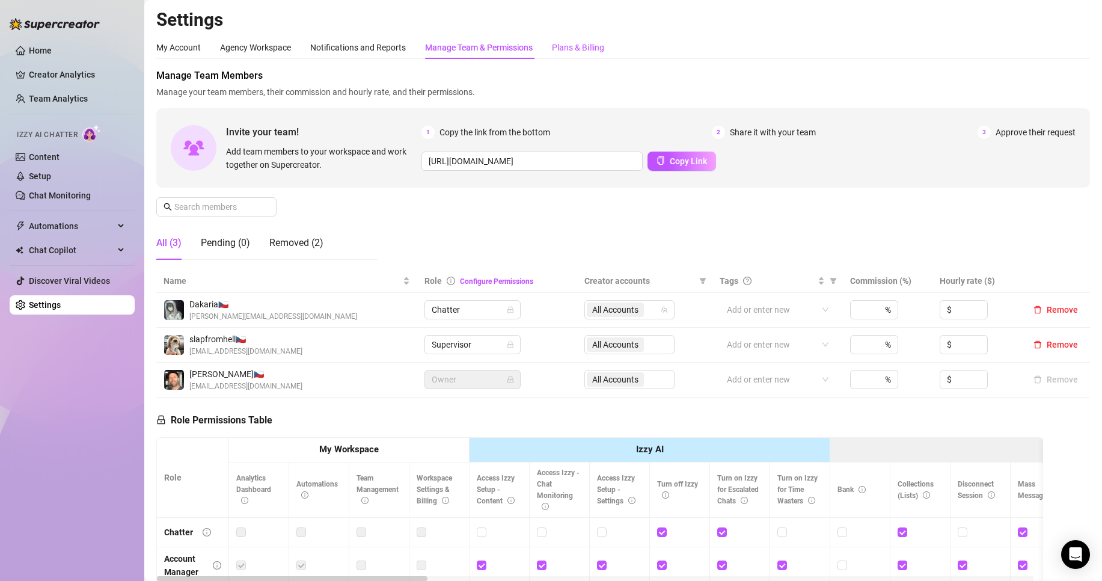
click at [568, 51] on div "Plans & Billing" at bounding box center [578, 47] width 52 height 13
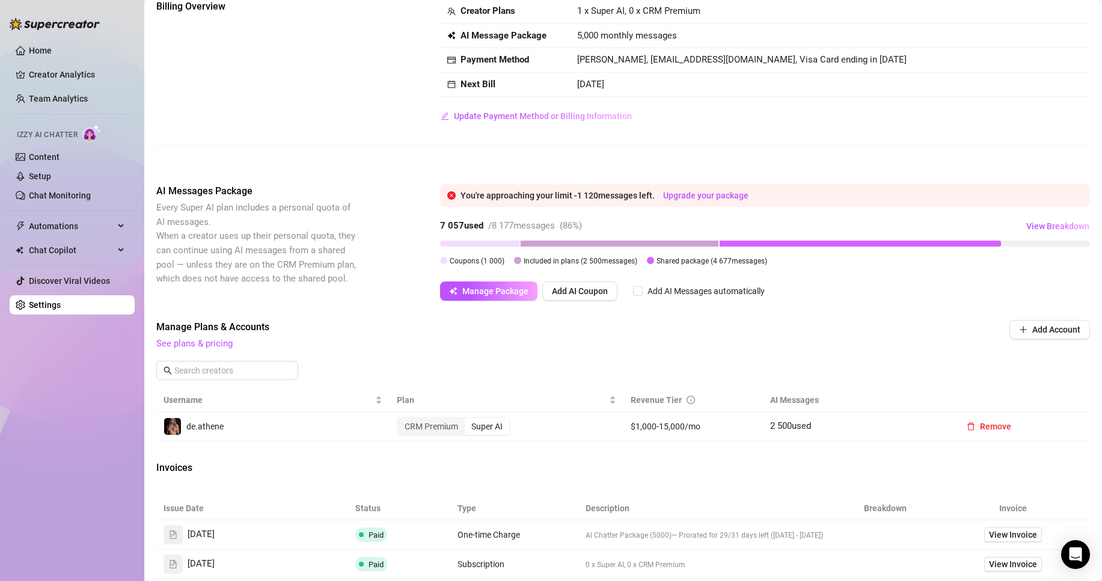
scroll to position [60, 0]
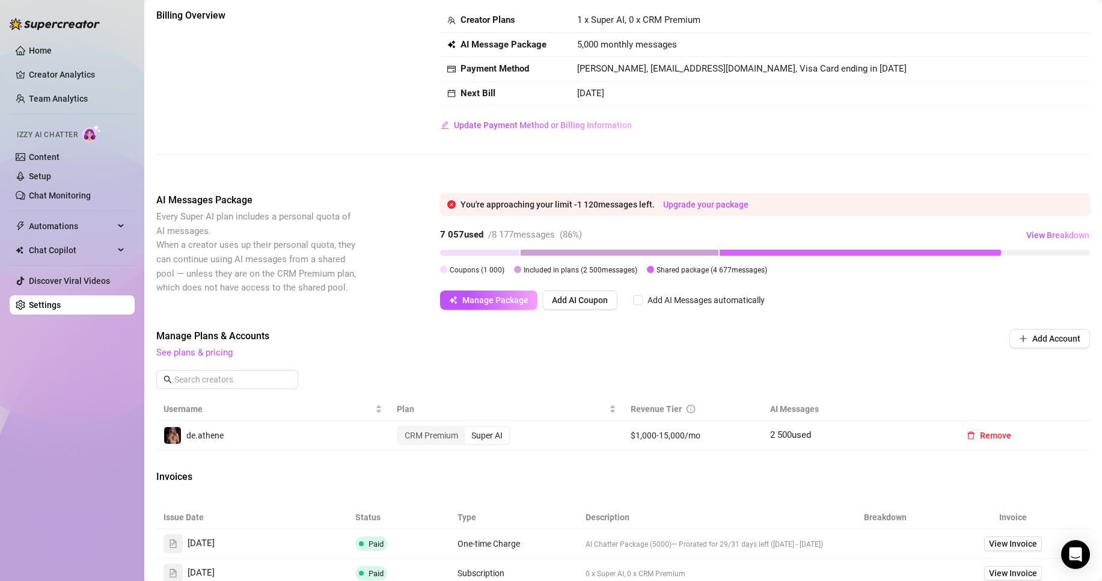
drag, startPoint x: 571, startPoint y: 199, endPoint x: 658, endPoint y: 197, distance: 87.8
click at [658, 197] on div "You're approaching your limit - 1 120 messages left. Upgrade your package" at bounding box center [765, 204] width 650 height 23
click at [724, 156] on div "Billing Overview Creator Plans 1 x Super AI, 0 x CRM Premium AI Message Package…" at bounding box center [623, 90] width 934 height 165
click at [54, 96] on link "Team Analytics" at bounding box center [58, 99] width 59 height 10
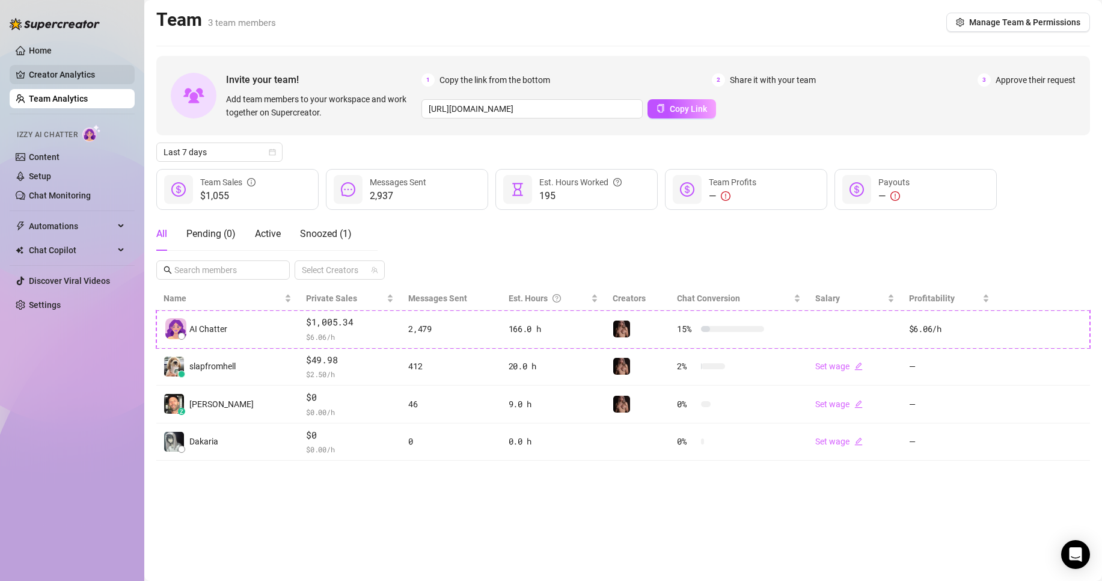
click at [64, 72] on link "Creator Analytics" at bounding box center [77, 74] width 96 height 19
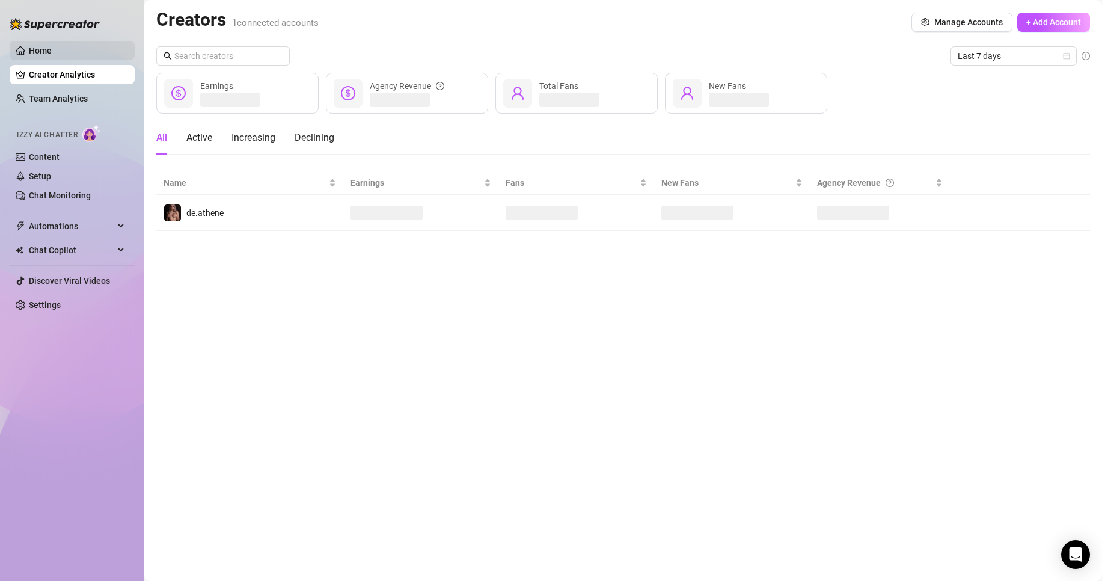
click at [52, 55] on link "Home" at bounding box center [40, 51] width 23 height 10
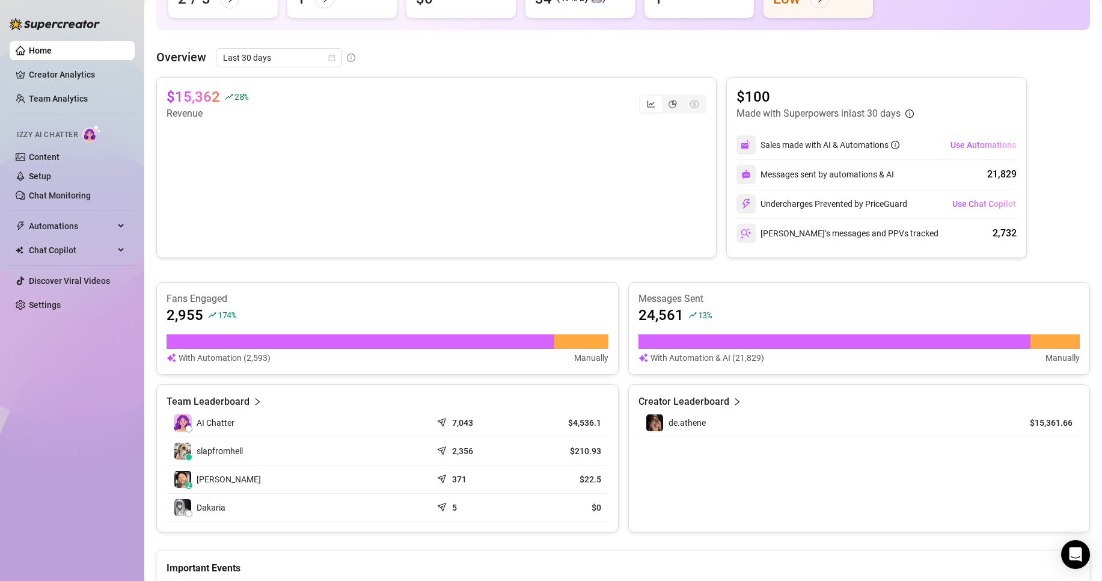
scroll to position [165, 0]
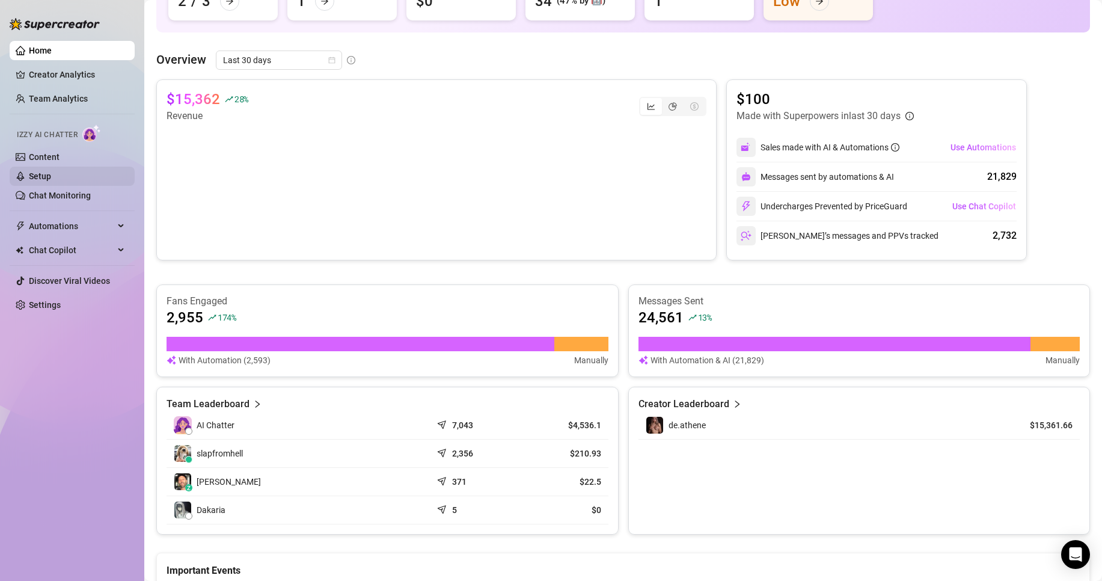
click at [46, 171] on link "Setup" at bounding box center [40, 176] width 22 height 10
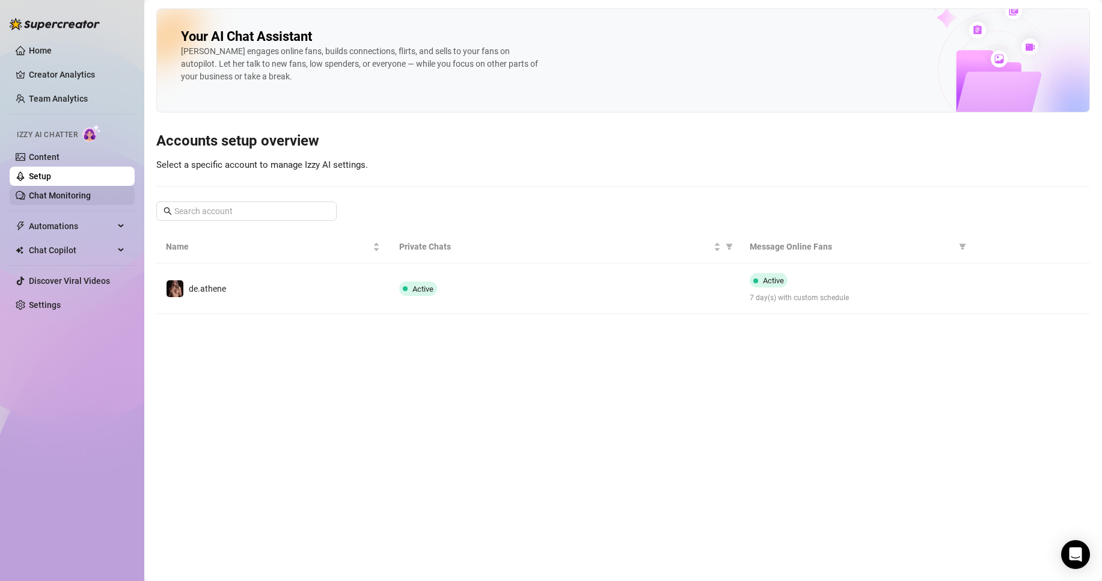
click at [88, 198] on link "Chat Monitoring" at bounding box center [60, 196] width 62 height 10
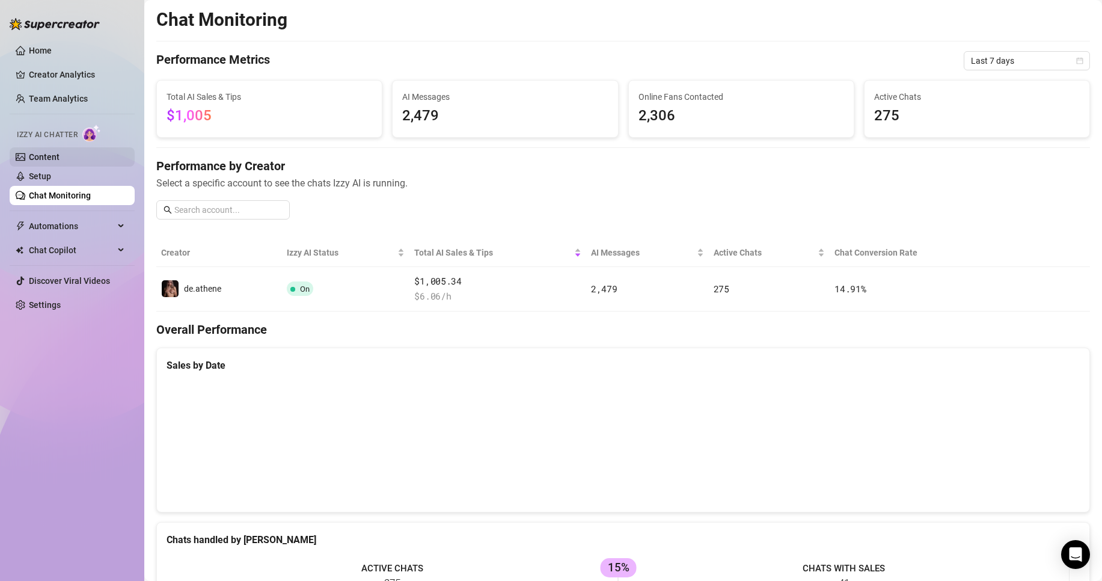
click at [55, 154] on link "Content" at bounding box center [44, 157] width 31 height 10
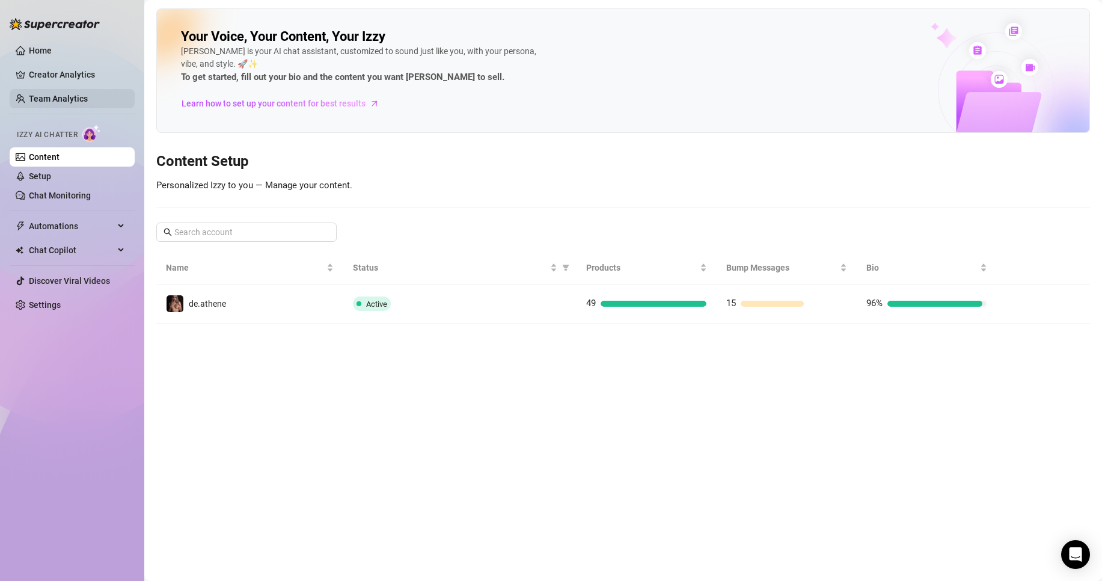
click at [60, 96] on link "Team Analytics" at bounding box center [58, 99] width 59 height 10
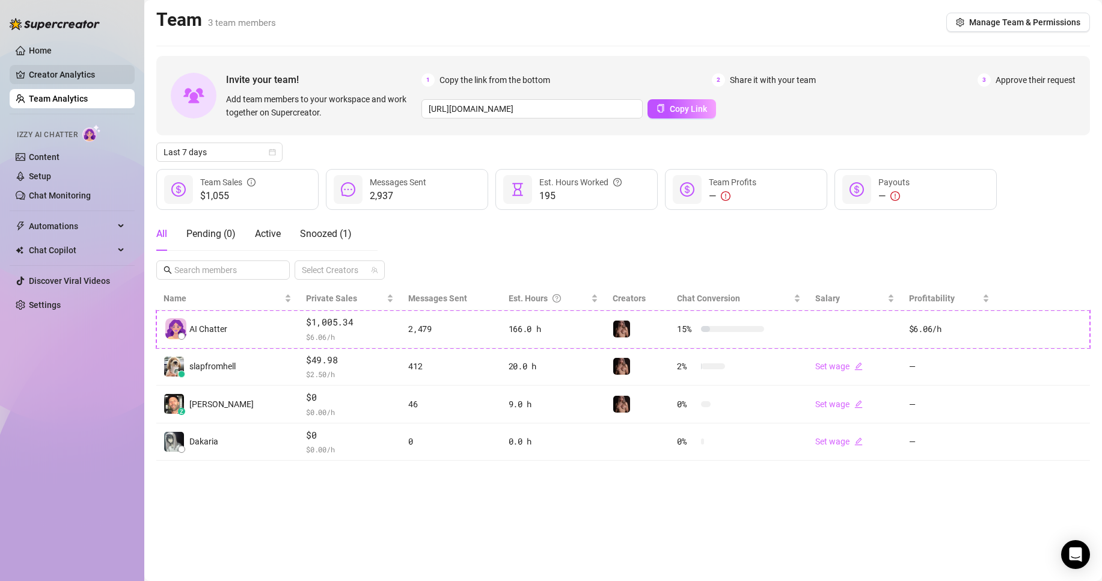
click at [84, 74] on link "Creator Analytics" at bounding box center [77, 74] width 96 height 19
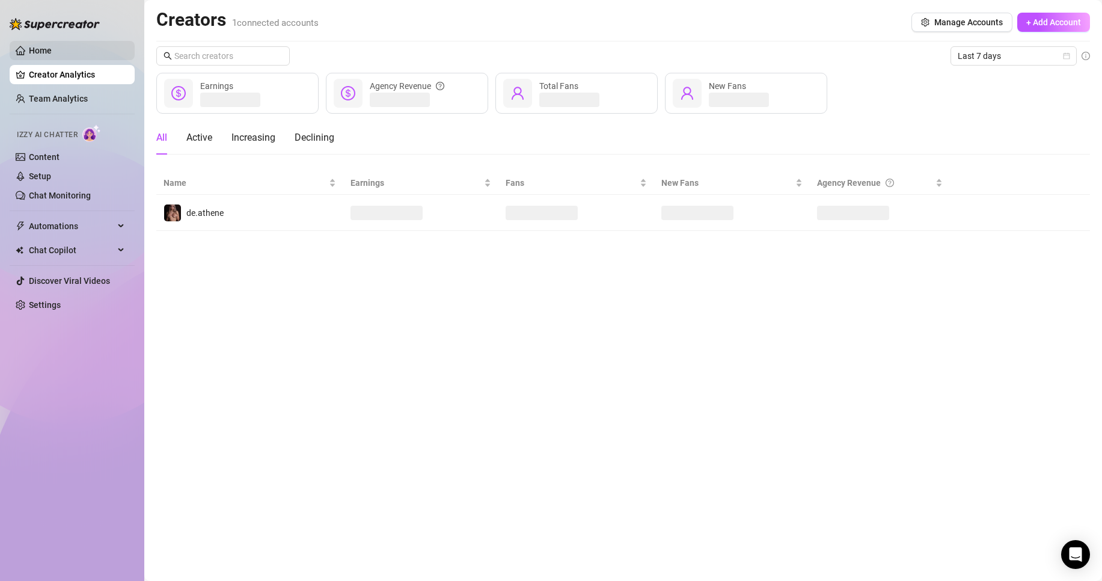
click at [52, 50] on link "Home" at bounding box center [40, 51] width 23 height 10
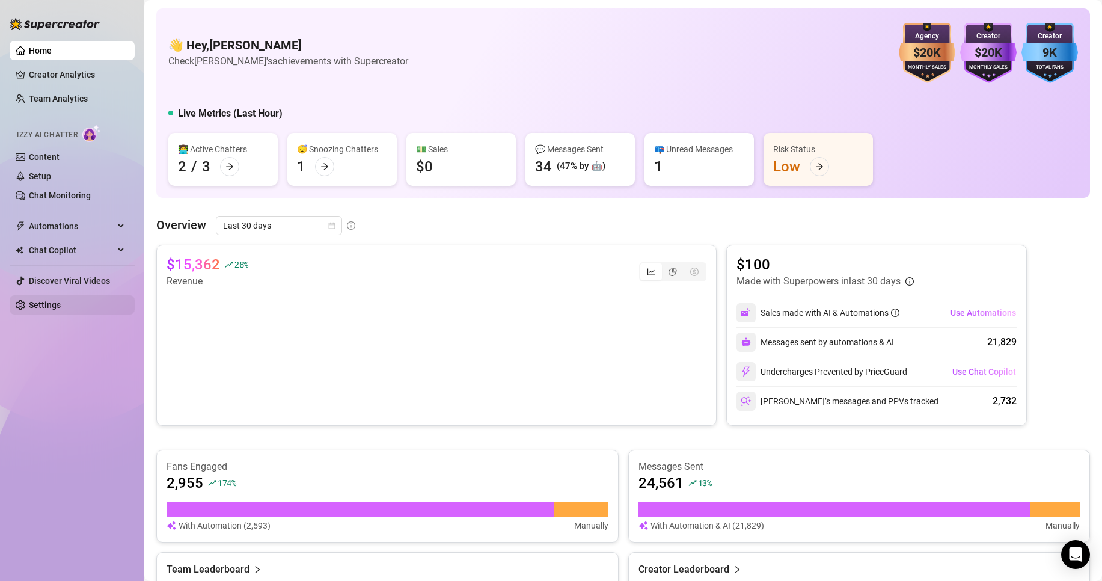
click at [43, 303] on link "Settings" at bounding box center [45, 305] width 32 height 10
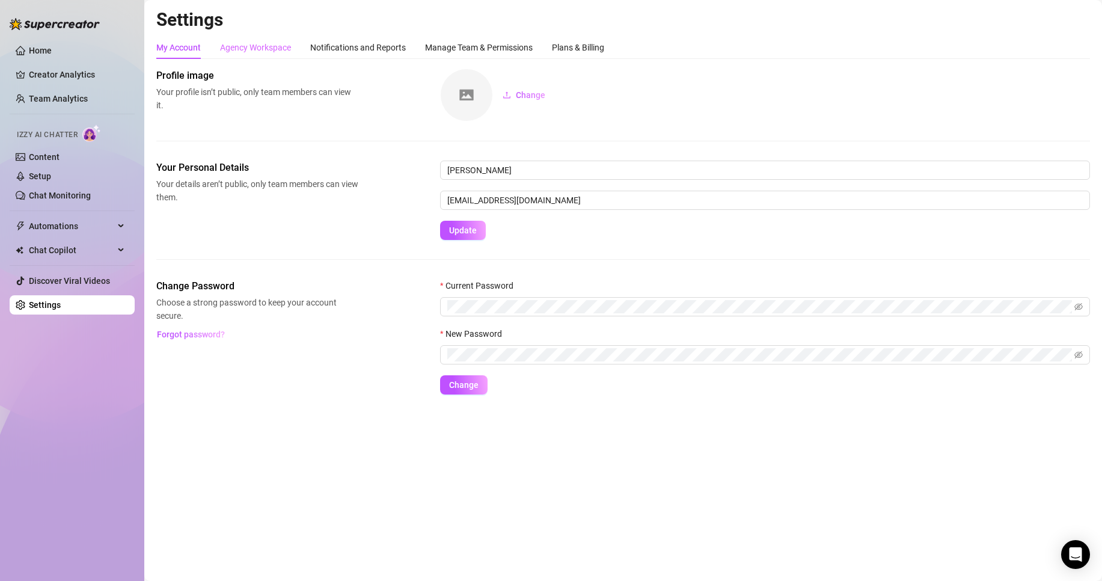
click at [236, 57] on div "Agency Workspace" at bounding box center [255, 47] width 71 height 23
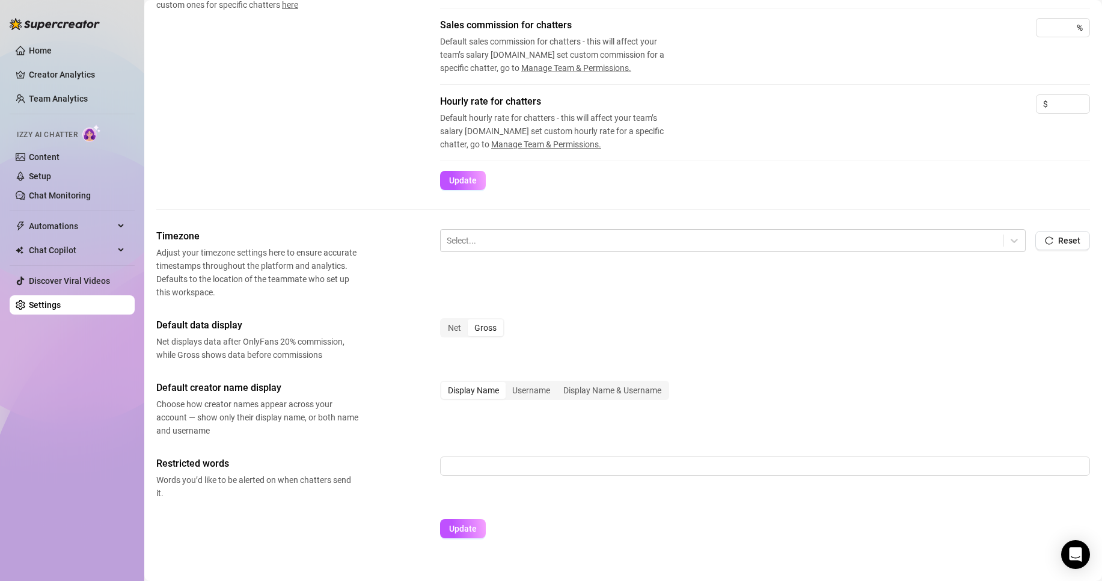
scroll to position [284, 0]
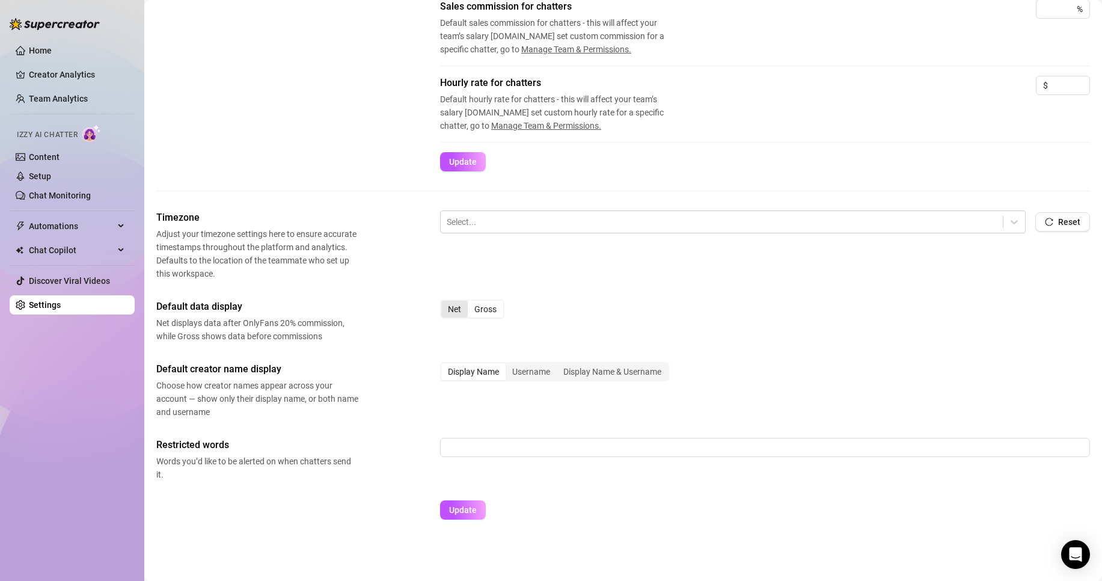
click at [455, 310] on div "Net" at bounding box center [454, 309] width 26 height 17
click at [444, 302] on input "Net" at bounding box center [444, 302] width 0 height 0
click at [470, 512] on span "Update" at bounding box center [463, 510] width 28 height 10
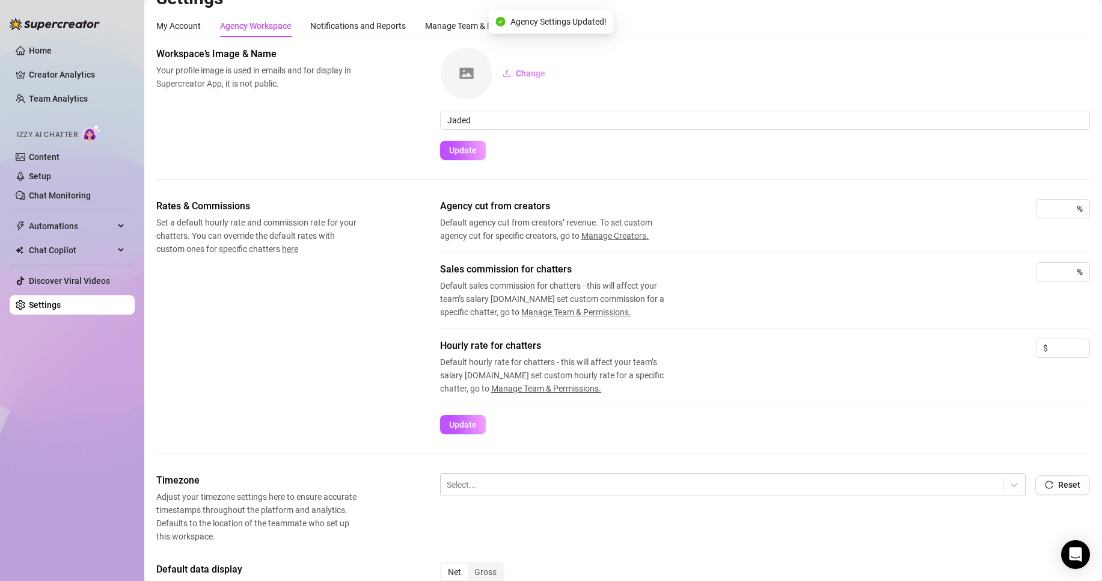
scroll to position [0, 0]
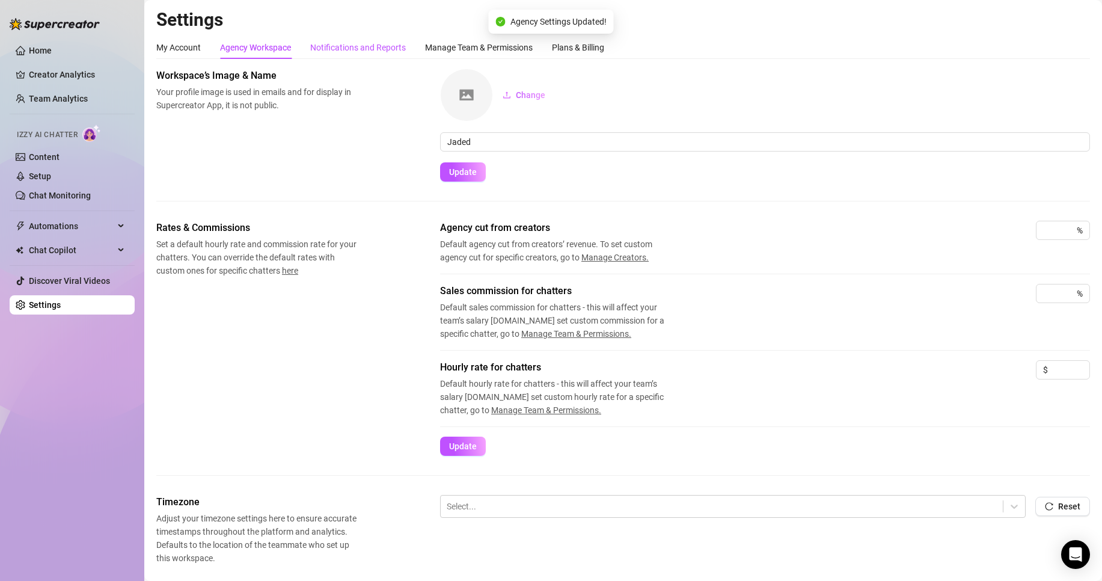
click at [343, 47] on div "Notifications and Reports" at bounding box center [358, 47] width 96 height 13
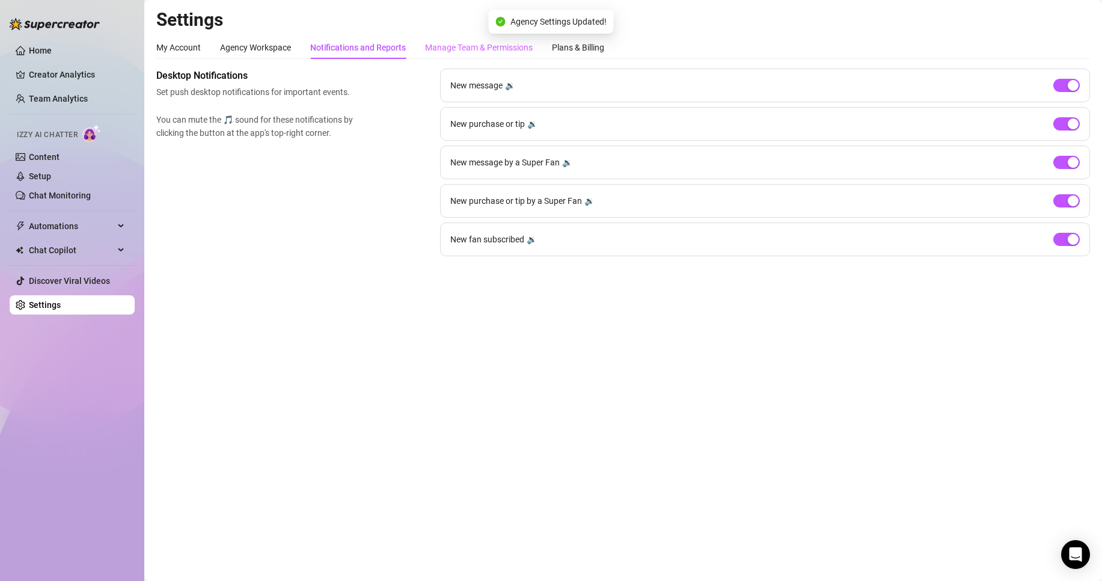
click at [466, 55] on div "Manage Team & Permissions" at bounding box center [479, 47] width 108 height 23
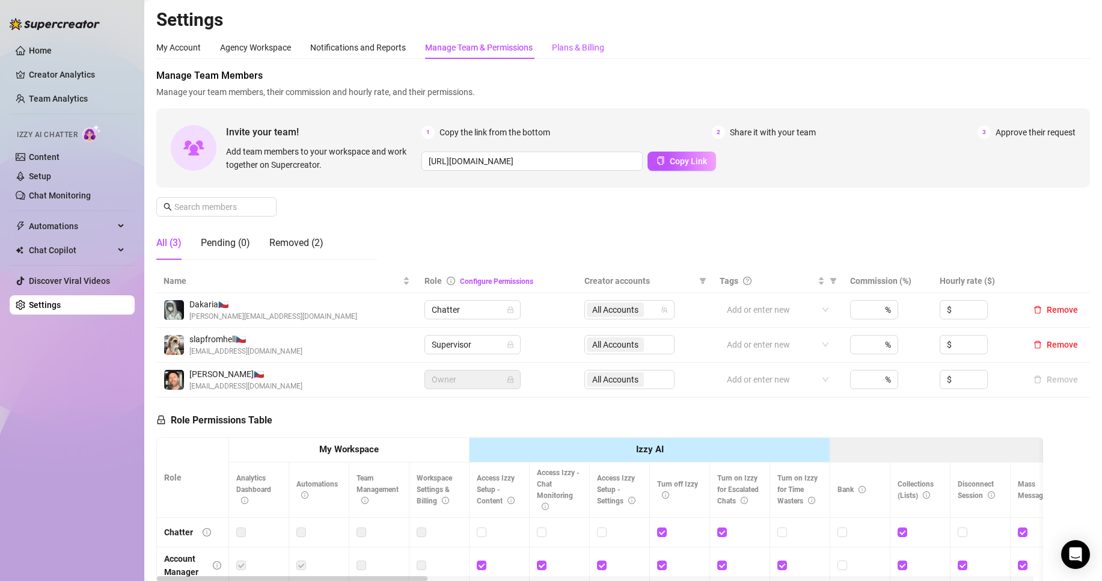
click at [571, 47] on div "Plans & Billing" at bounding box center [578, 47] width 52 height 13
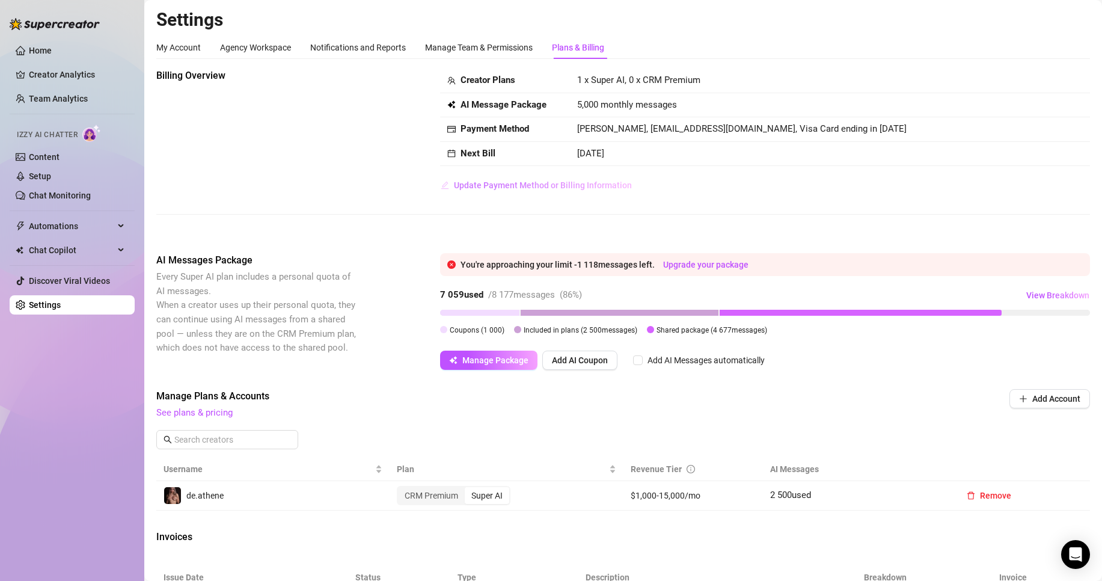
click at [477, 189] on span "Update Payment Method or Billing Information" at bounding box center [543, 185] width 178 height 10
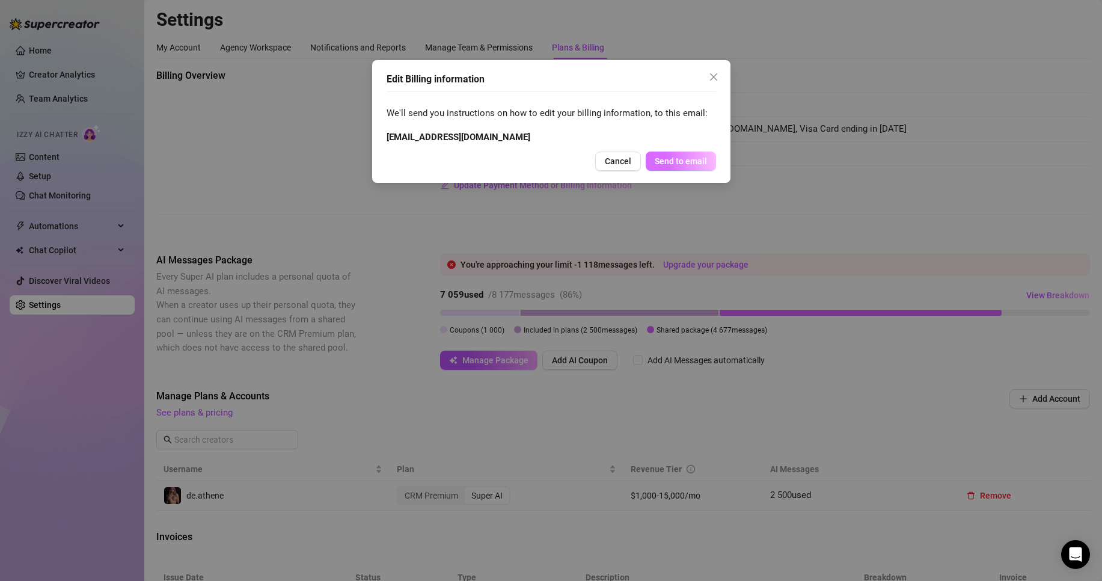
click at [694, 161] on span "Send to email" at bounding box center [681, 161] width 52 height 10
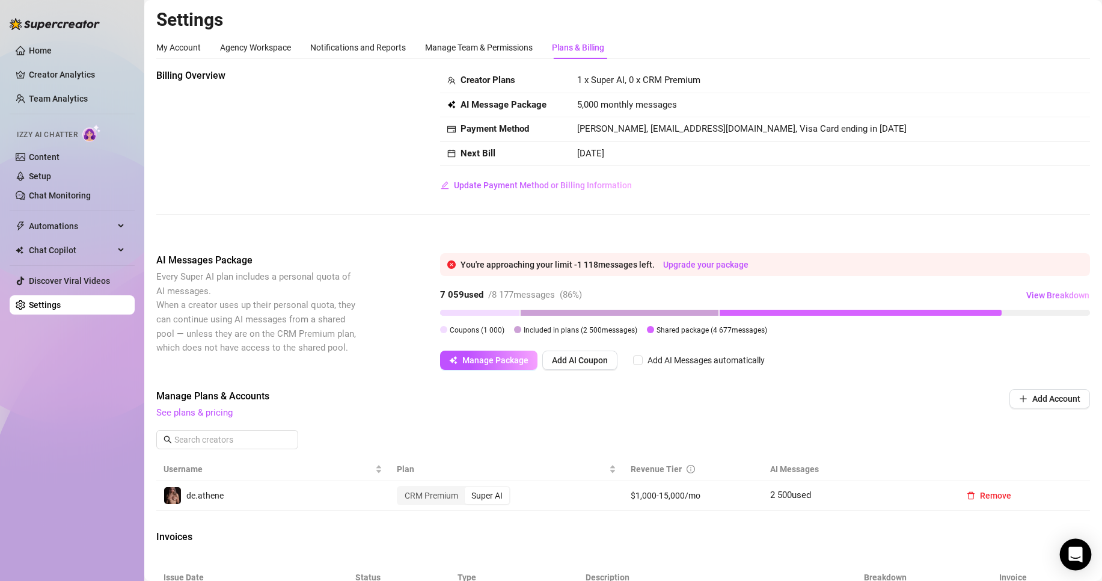
click at [1076, 553] on icon "Open Intercom Messenger" at bounding box center [1075, 554] width 14 height 16
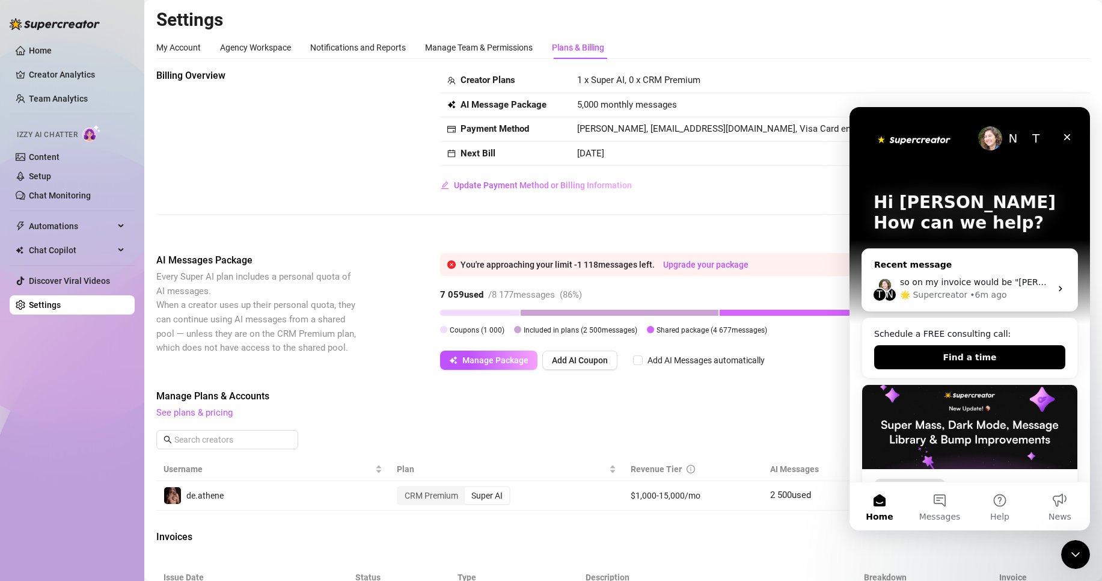
click at [1016, 284] on span "so on my invoice would be "[PERSON_NAME]" etc + vat NUMBER" at bounding box center [1037, 282] width 274 height 10
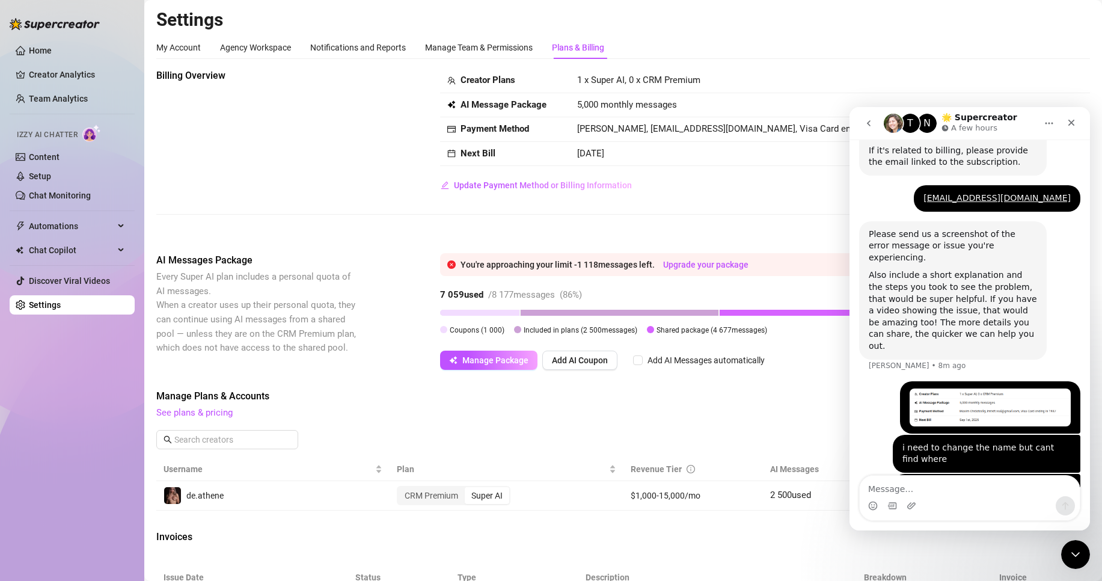
scroll to position [545, 0]
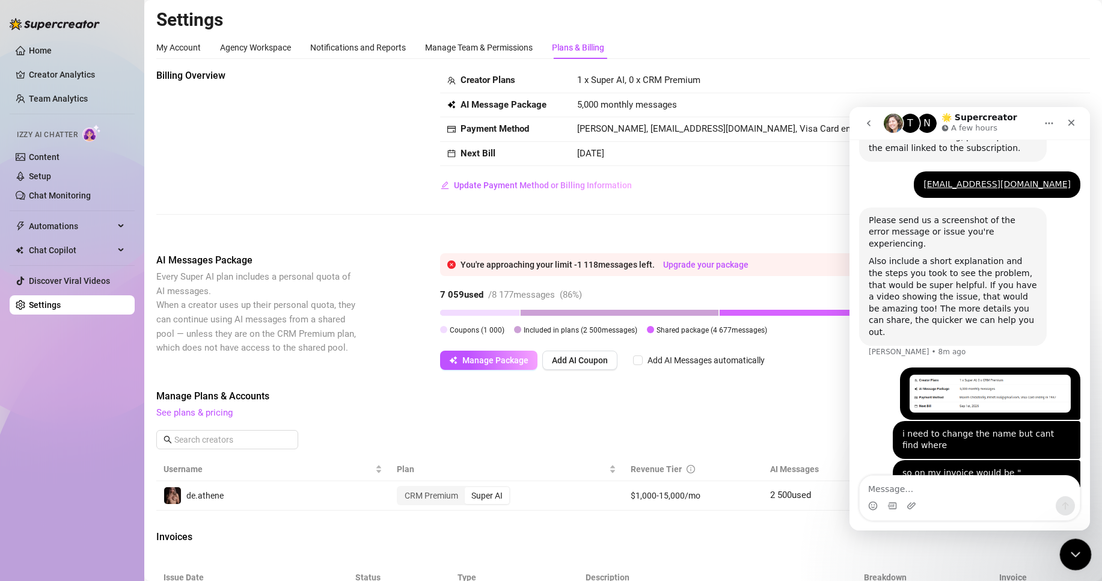
click at [1071, 545] on icon "Close Intercom Messenger" at bounding box center [1074, 552] width 14 height 14
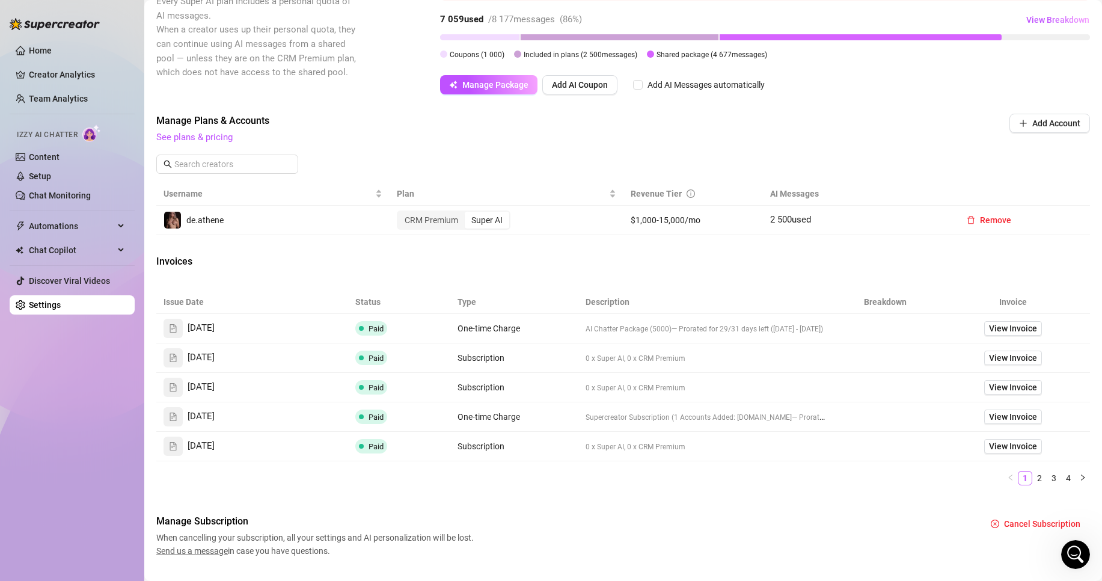
scroll to position [301, 0]
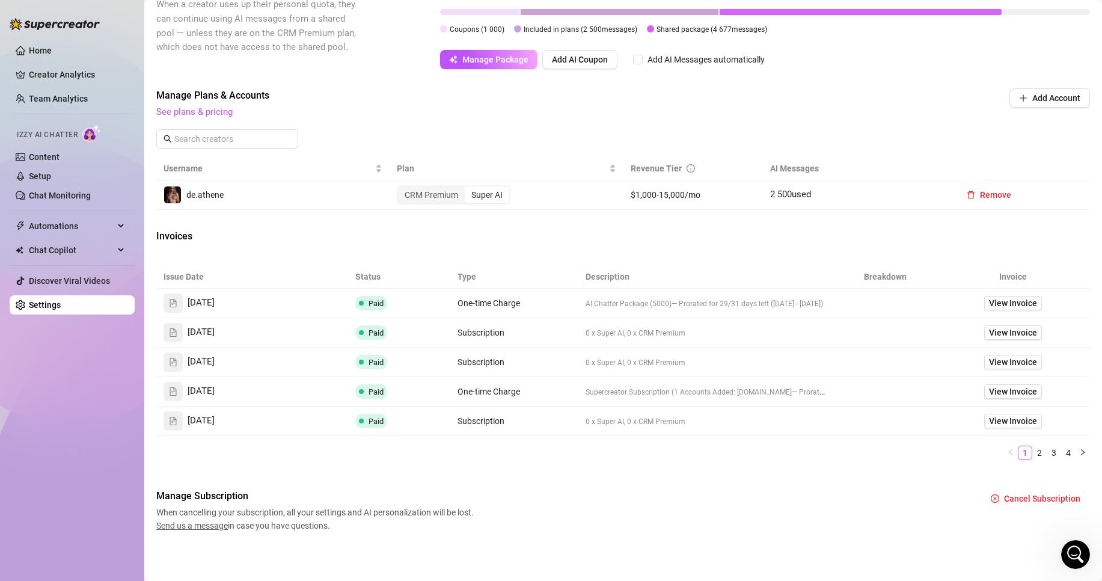
click at [682, 231] on div "Invoices" at bounding box center [623, 237] width 934 height 17
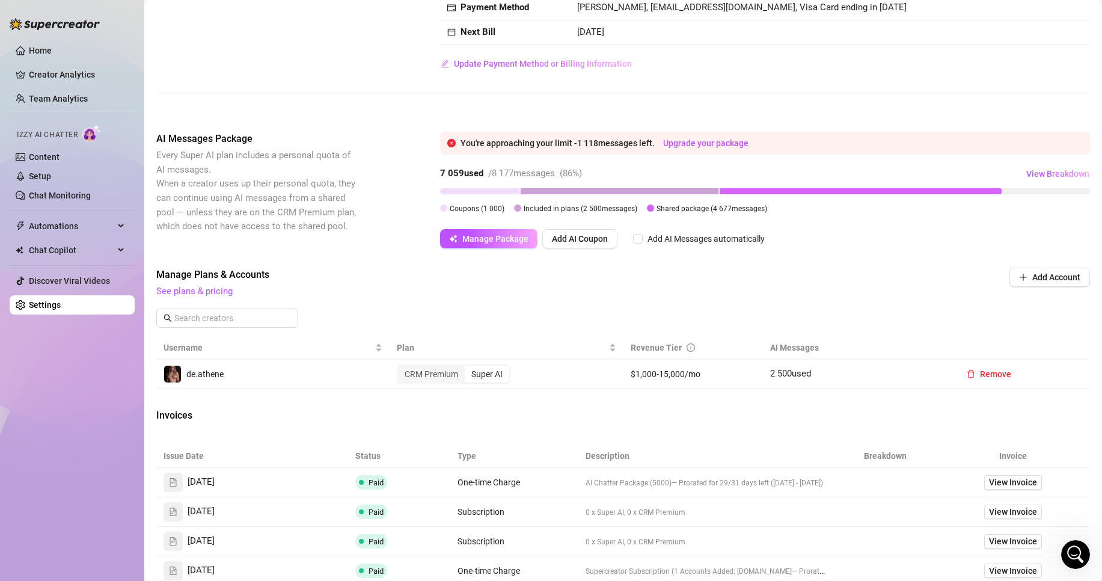
scroll to position [0, 0]
